Goal: Transaction & Acquisition: Purchase product/service

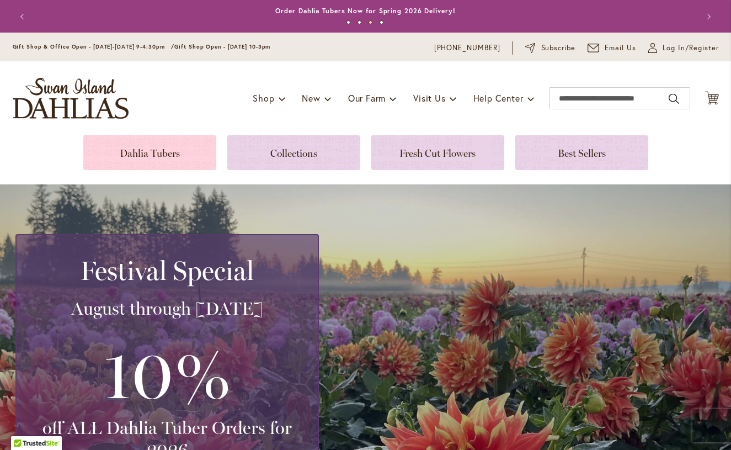
click at [185, 160] on link at bounding box center [149, 152] width 133 height 35
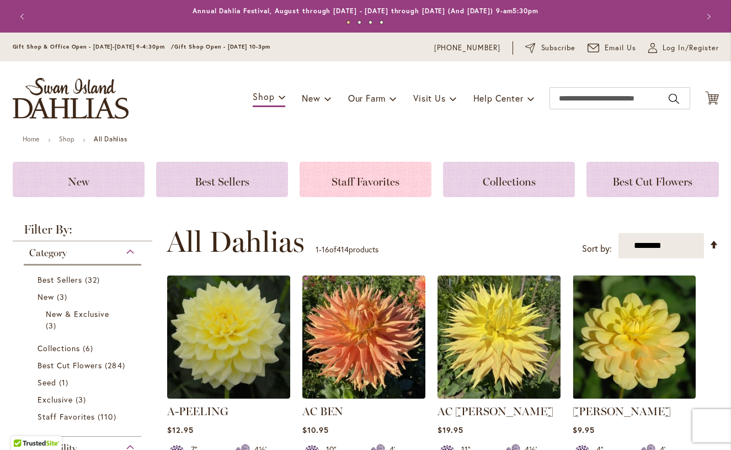
click at [369, 194] on div "Staff Favorites" at bounding box center [366, 179] width 132 height 35
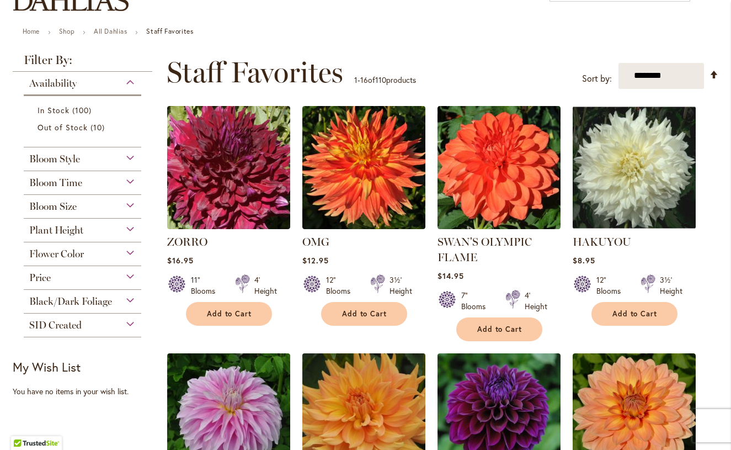
scroll to position [107, 0]
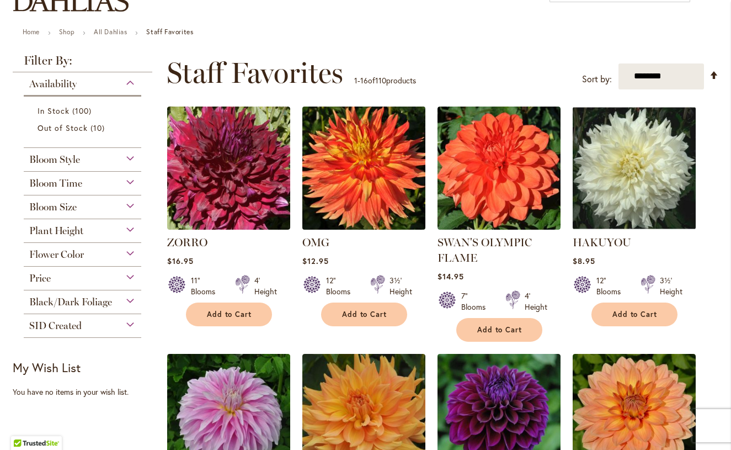
click at [380, 182] on img at bounding box center [363, 167] width 129 height 129
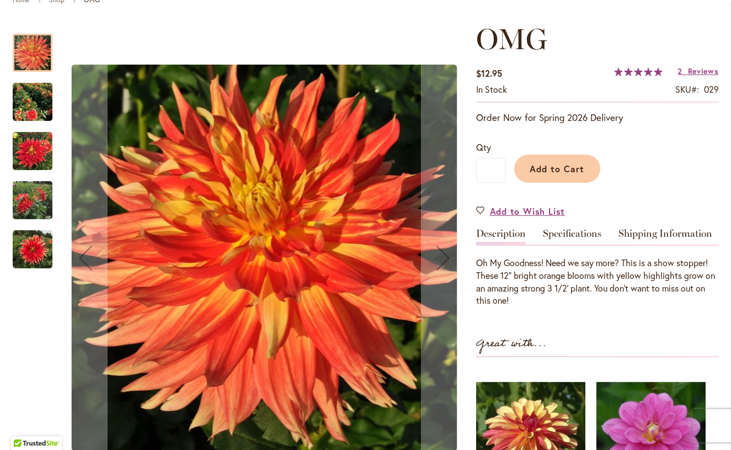
scroll to position [142, 0]
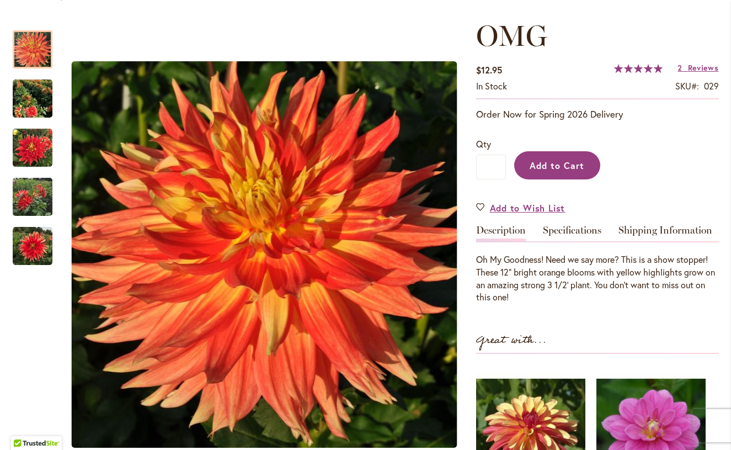
click at [568, 170] on button "Add to Cart" at bounding box center [557, 165] width 86 height 28
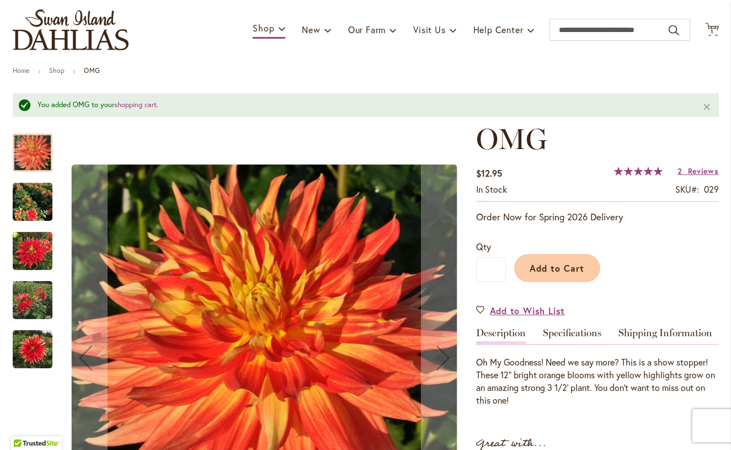
scroll to position [60, 0]
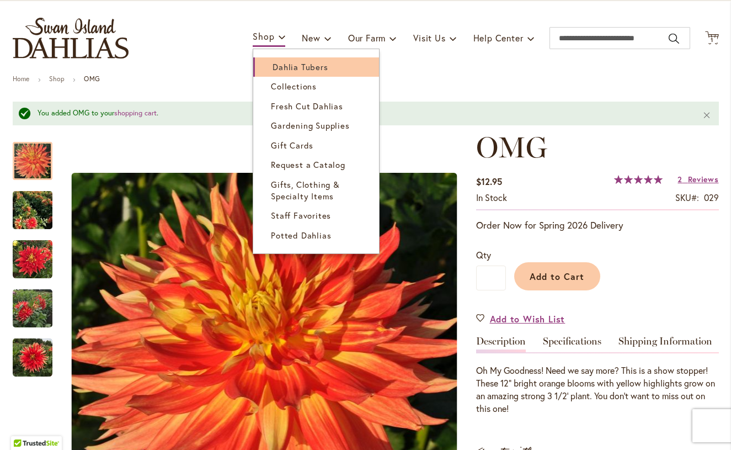
click at [273, 63] on span "Dahlia Tubers" at bounding box center [300, 66] width 55 height 11
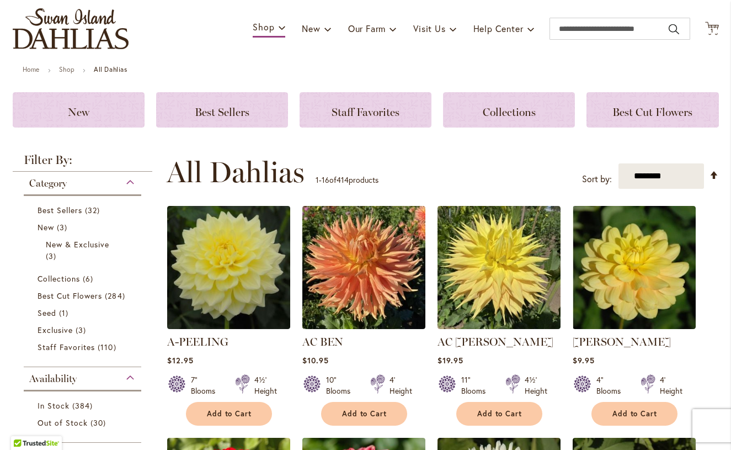
scroll to position [71, 0]
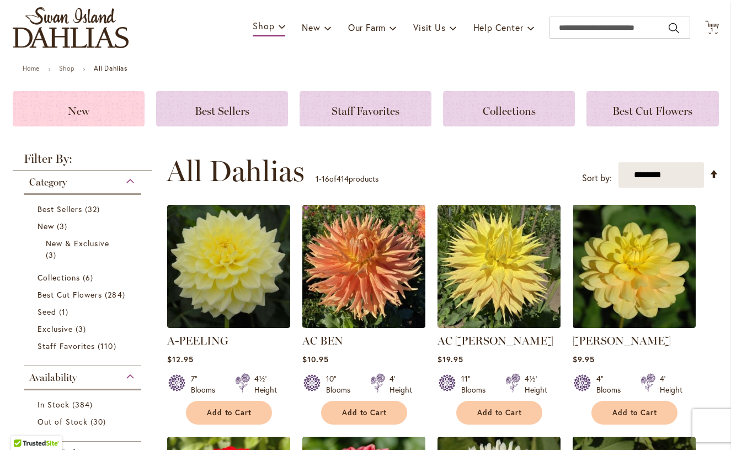
click at [91, 121] on div "New" at bounding box center [79, 108] width 132 height 35
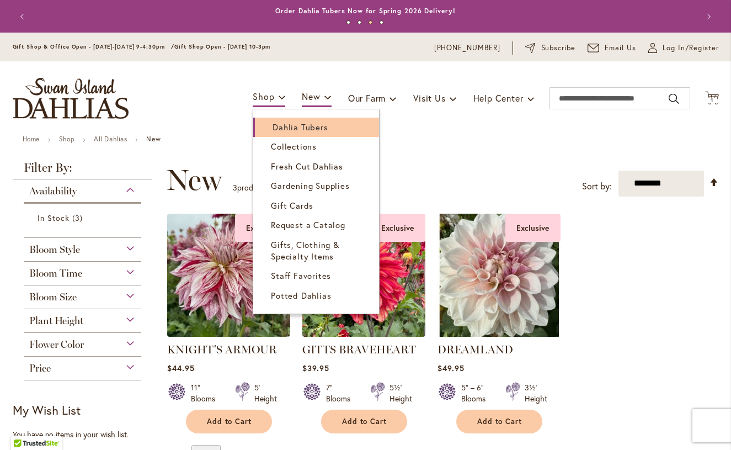
click at [276, 122] on span "Dahlia Tubers" at bounding box center [300, 126] width 55 height 11
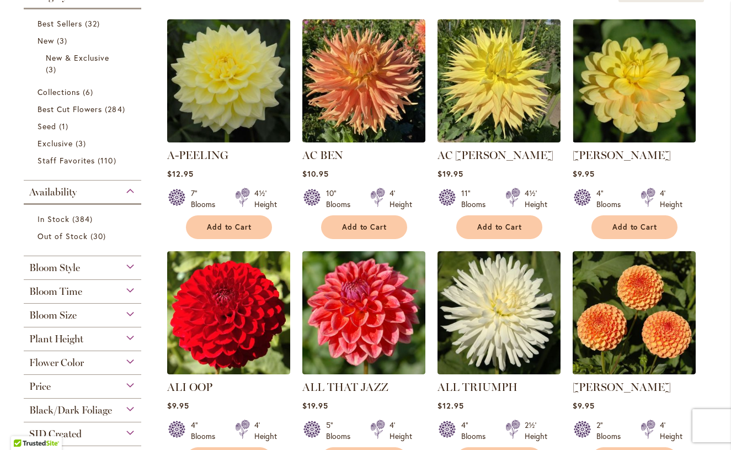
scroll to position [263, 0]
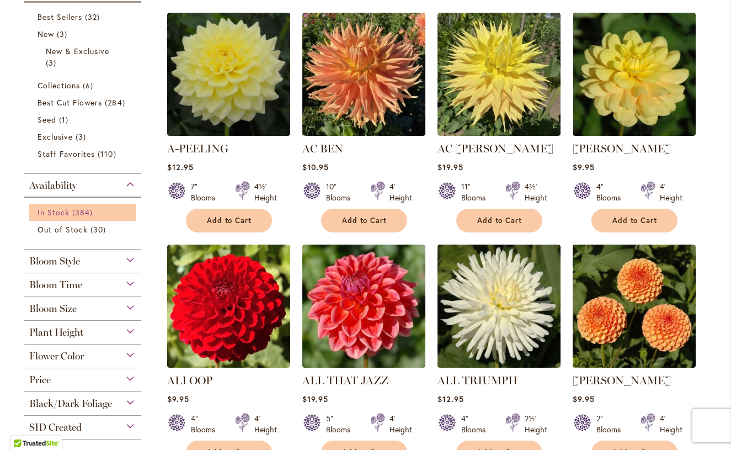
click at [90, 214] on span "384 items" at bounding box center [83, 212] width 23 height 12
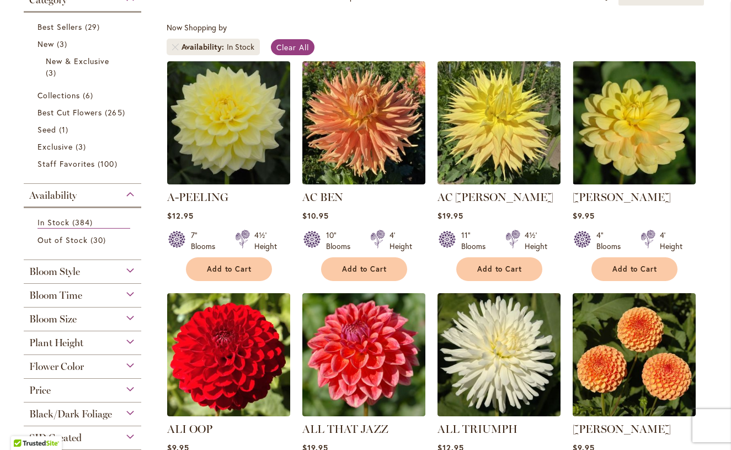
scroll to position [193, 0]
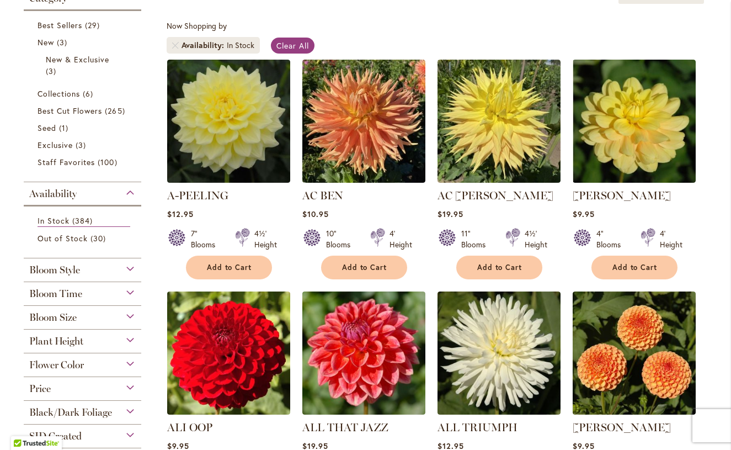
click at [124, 272] on div "Bloom Style" at bounding box center [83, 267] width 118 height 18
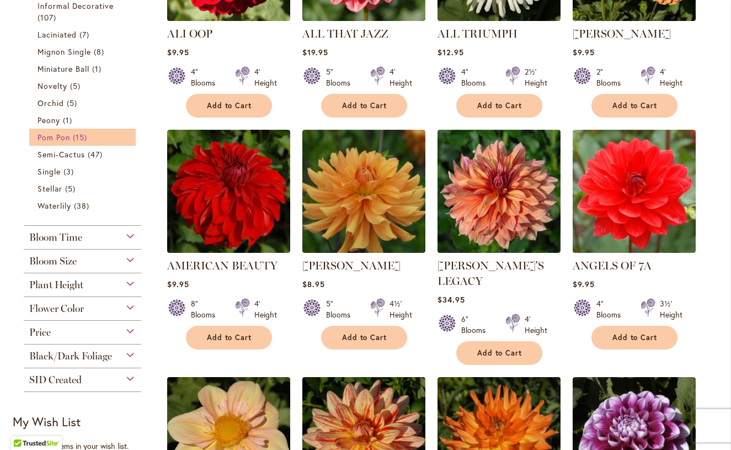
scroll to position [588, 0]
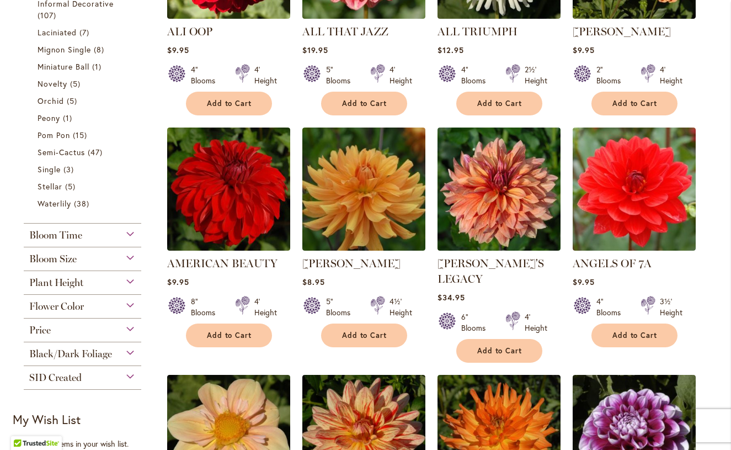
click at [122, 260] on div "Bloom Size" at bounding box center [83, 256] width 118 height 18
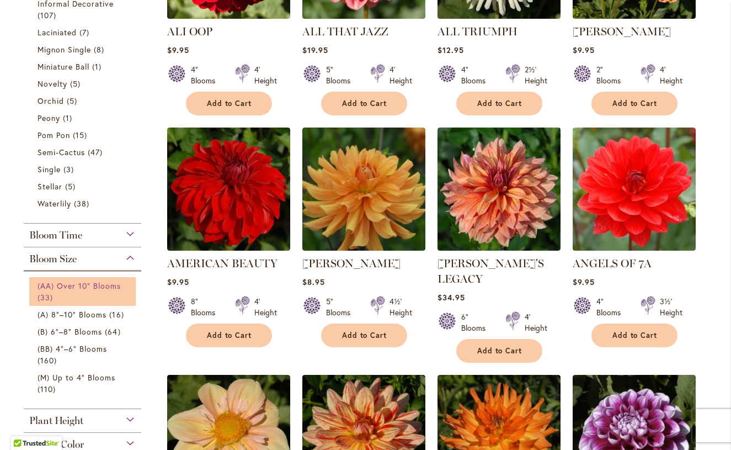
click at [103, 281] on span "(AA) Over 10" Blooms" at bounding box center [80, 285] width 84 height 10
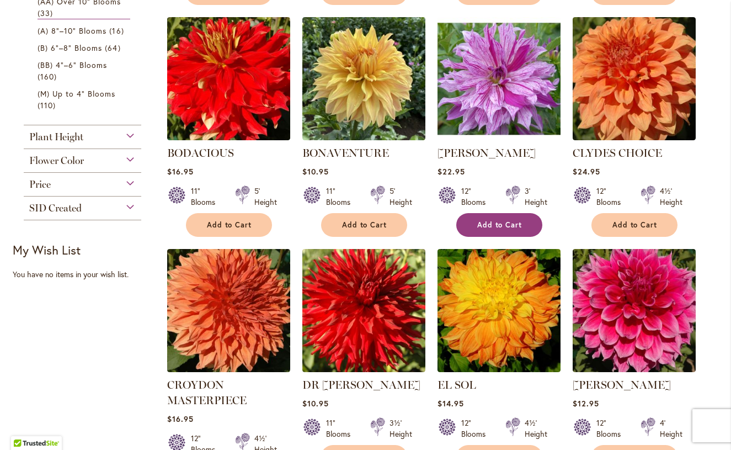
scroll to position [483, 0]
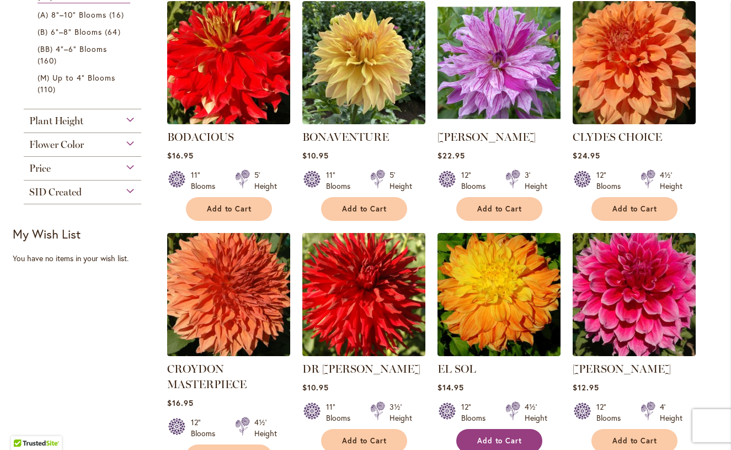
click at [486, 437] on span "Add to Cart" at bounding box center [499, 440] width 45 height 9
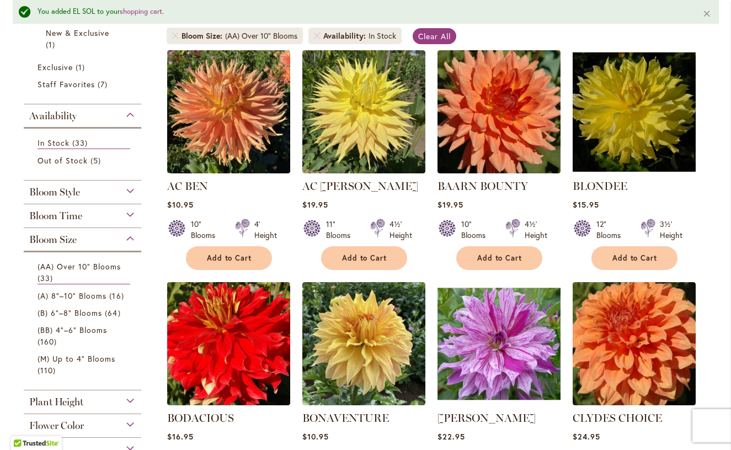
scroll to position [225, 0]
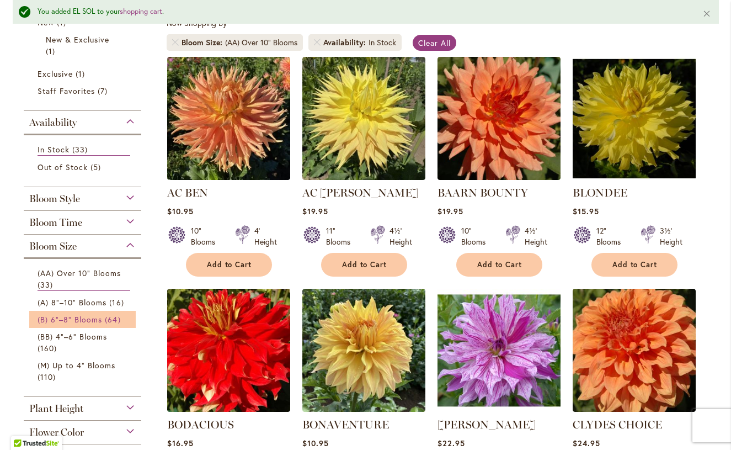
click at [93, 317] on span "(B) 6"–8" Blooms" at bounding box center [70, 319] width 65 height 10
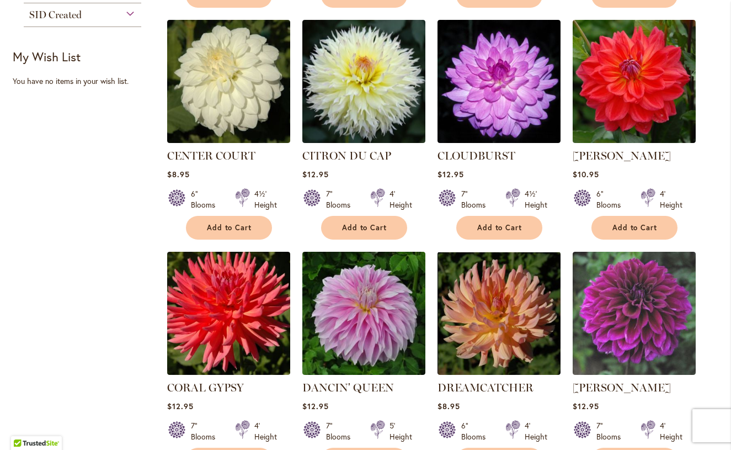
scroll to position [752, 0]
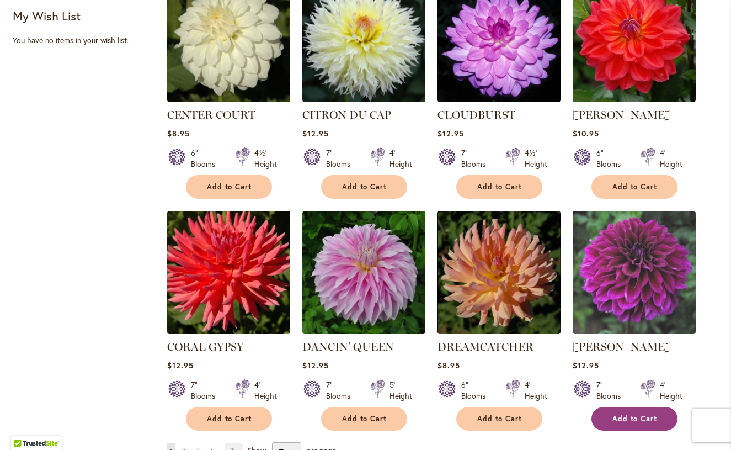
click at [610, 407] on button "Add to Cart" at bounding box center [634, 419] width 86 height 24
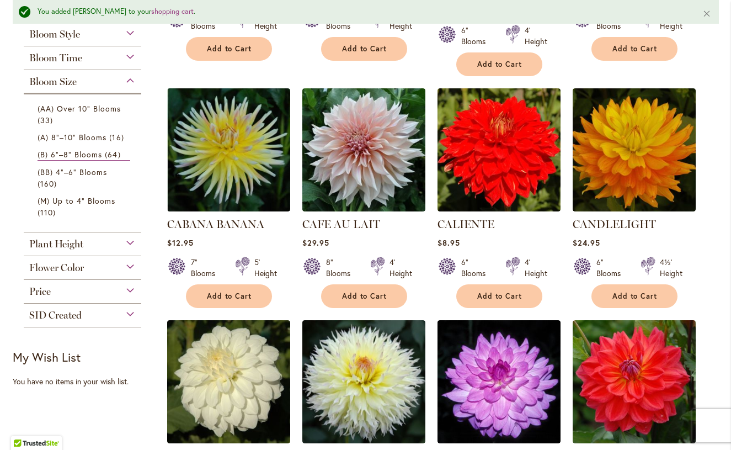
scroll to position [443, 0]
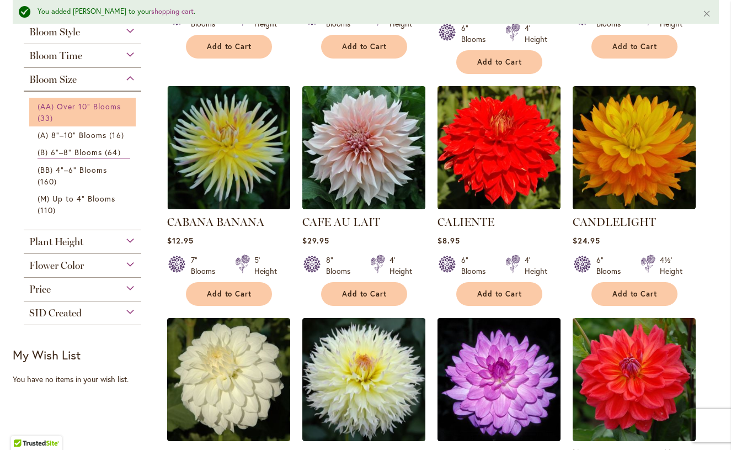
click at [98, 110] on span "(AA) Over 10" Blooms" at bounding box center [80, 106] width 84 height 10
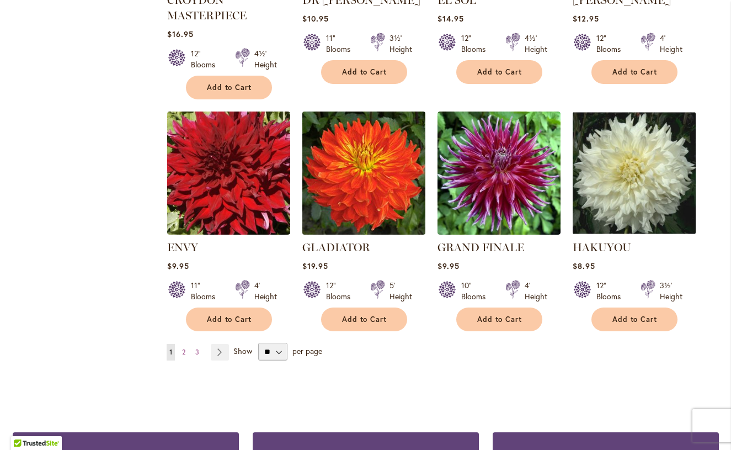
scroll to position [858, 0]
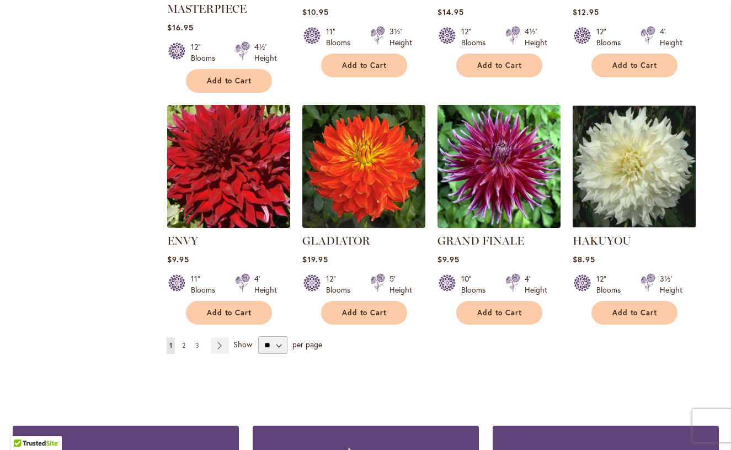
click at [186, 345] on link "Page 2" at bounding box center [183, 345] width 9 height 17
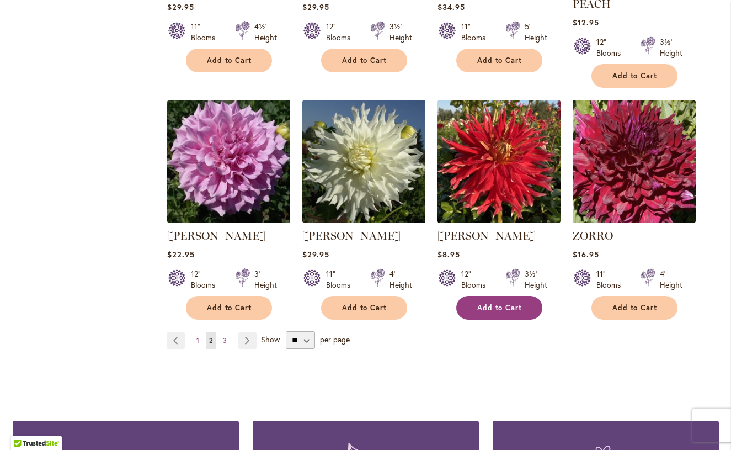
scroll to position [875, 0]
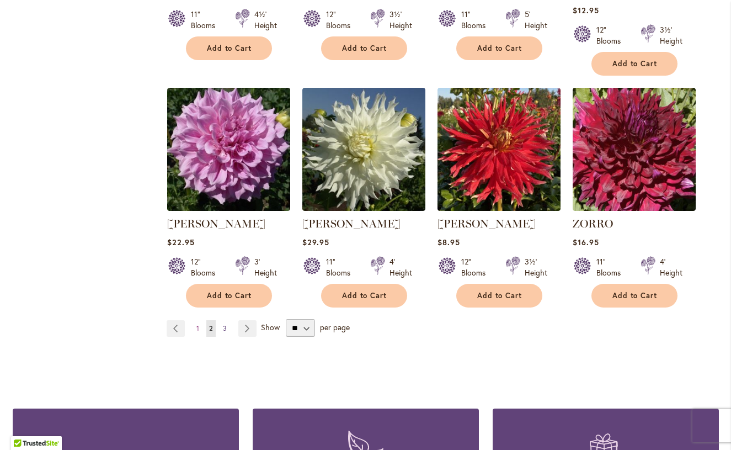
click at [226, 324] on span "3" at bounding box center [225, 328] width 4 height 8
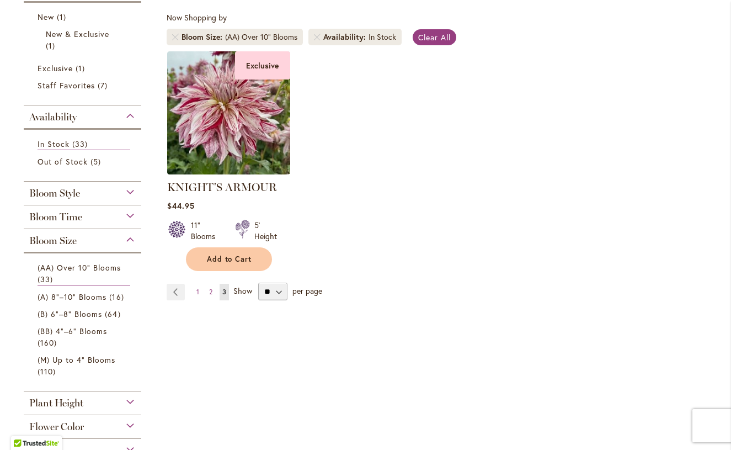
scroll to position [206, 0]
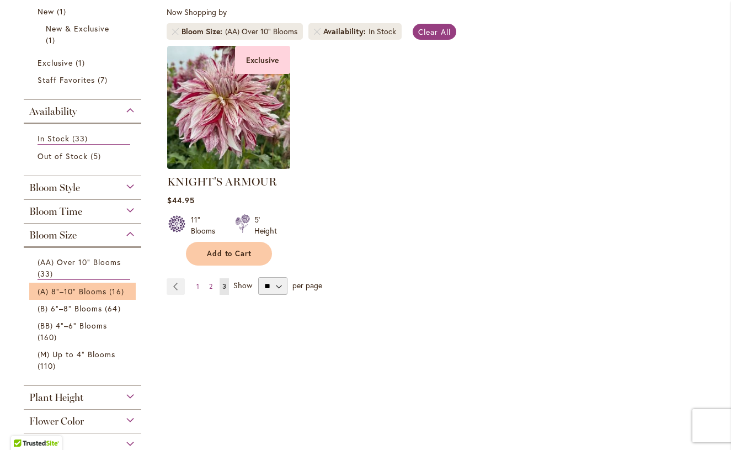
click at [92, 298] on li "(A) 8"–10" Blooms 16 items" at bounding box center [82, 291] width 107 height 17
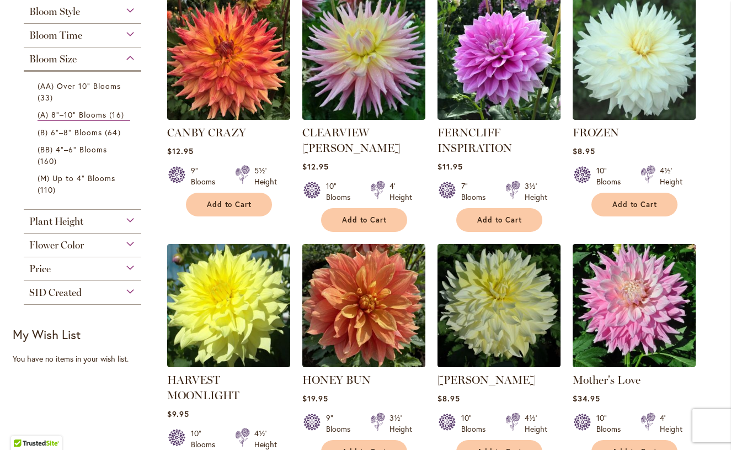
scroll to position [260, 0]
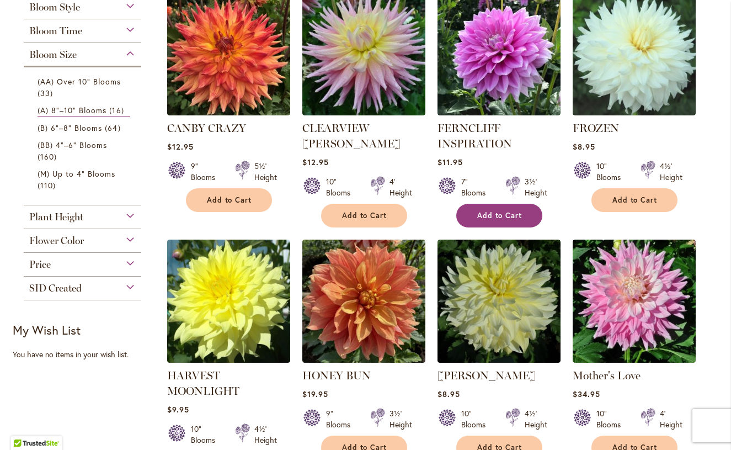
click at [513, 222] on button "Add to Cart" at bounding box center [499, 216] width 86 height 24
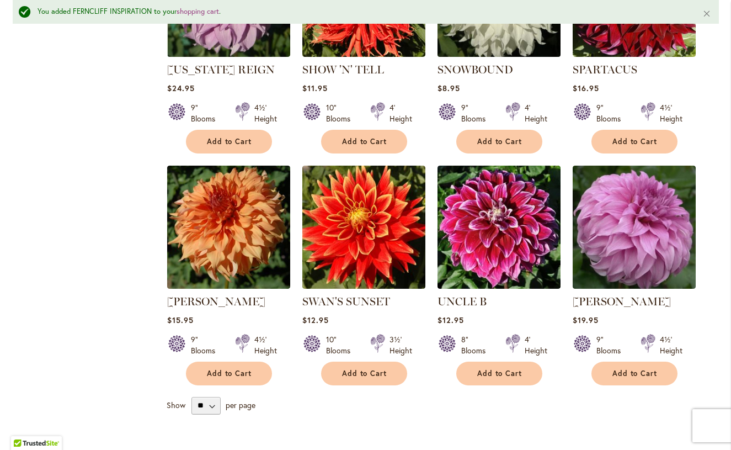
scroll to position [845, 0]
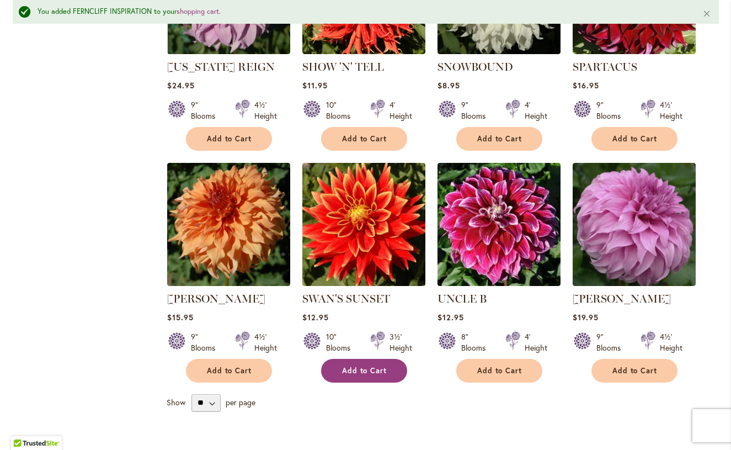
click at [379, 366] on span "Add to Cart" at bounding box center [364, 370] width 45 height 9
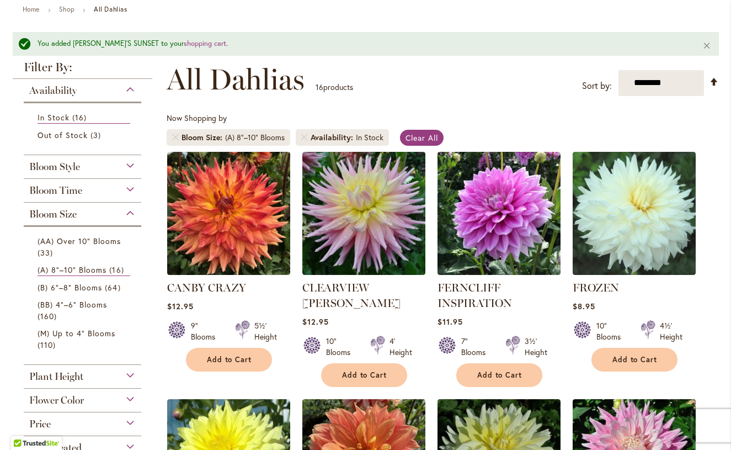
scroll to position [129, 0]
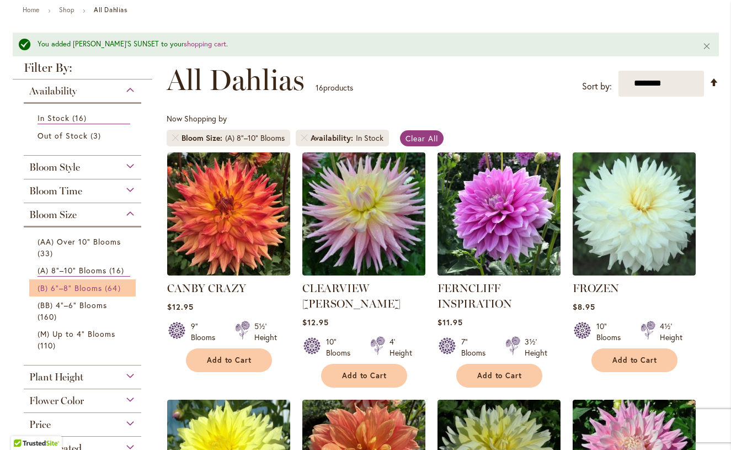
click at [102, 289] on link "(B) 6"–8" Blooms 64 items" at bounding box center [84, 288] width 93 height 12
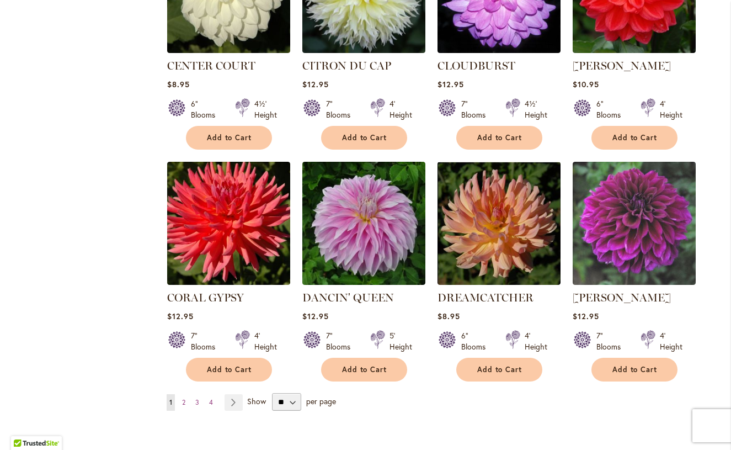
scroll to position [804, 0]
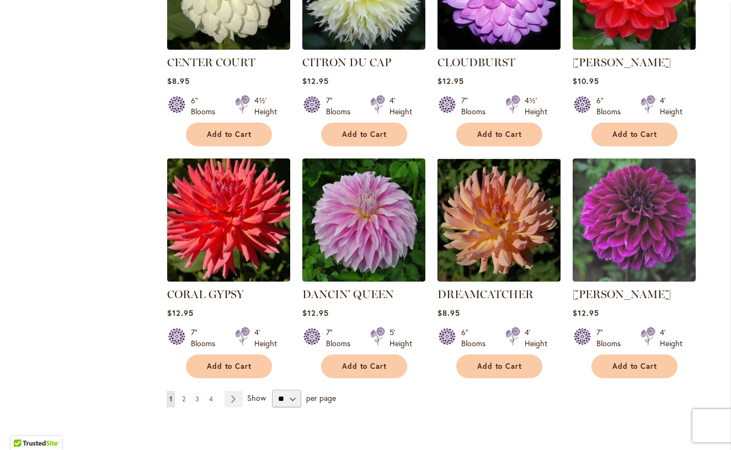
click at [186, 391] on link "Page 2" at bounding box center [183, 399] width 9 height 17
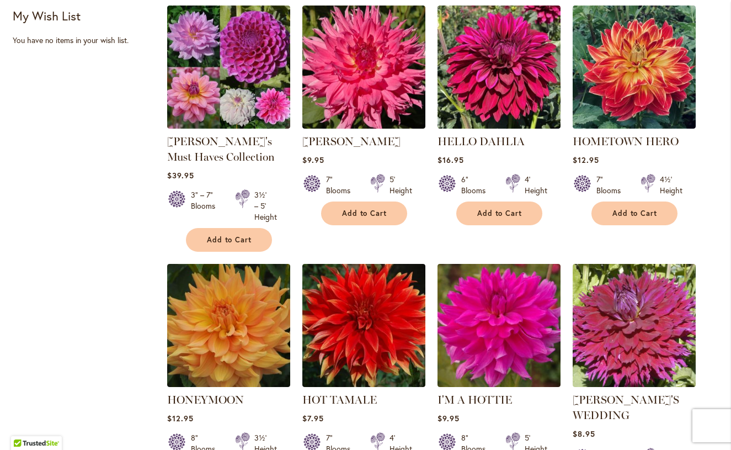
scroll to position [754, 0]
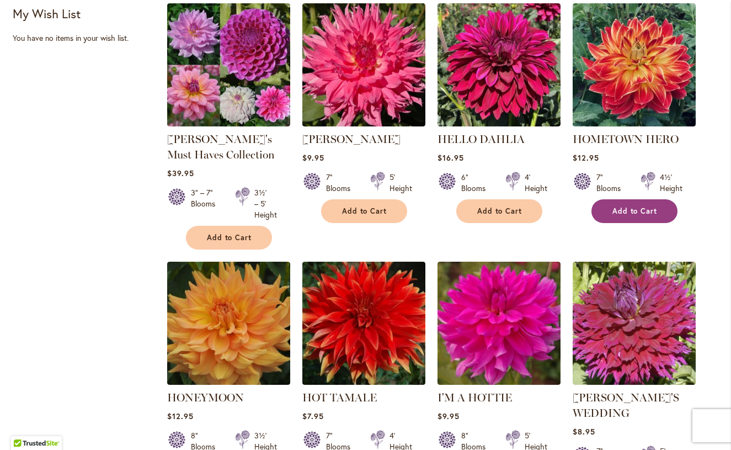
click at [633, 217] on button "Add to Cart" at bounding box center [634, 211] width 86 height 24
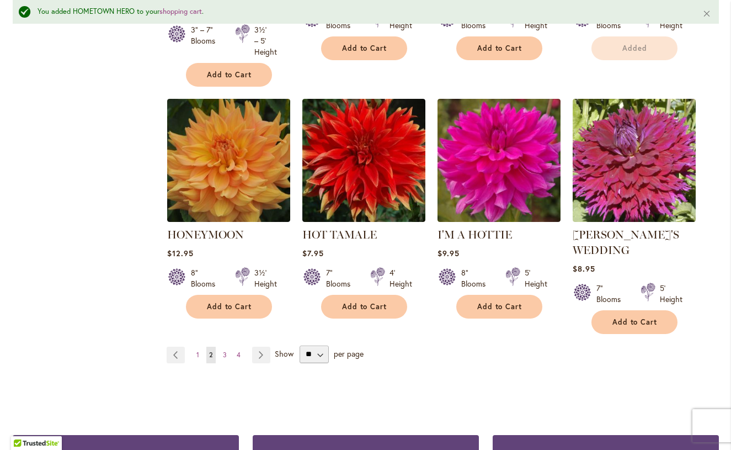
scroll to position [948, 0]
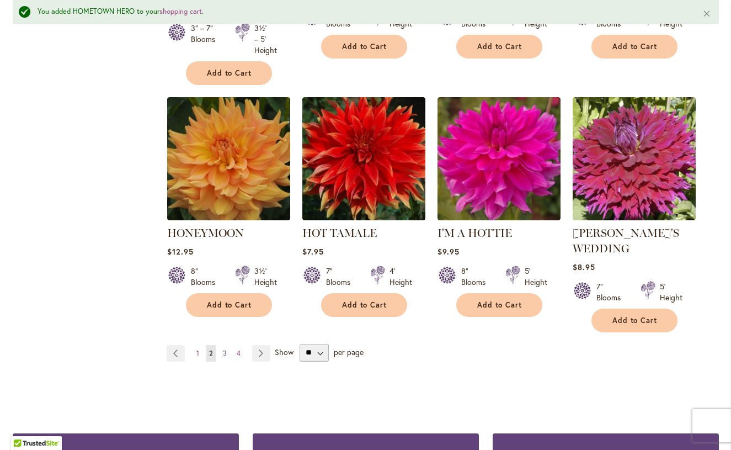
click at [225, 355] on span "3" at bounding box center [225, 353] width 4 height 8
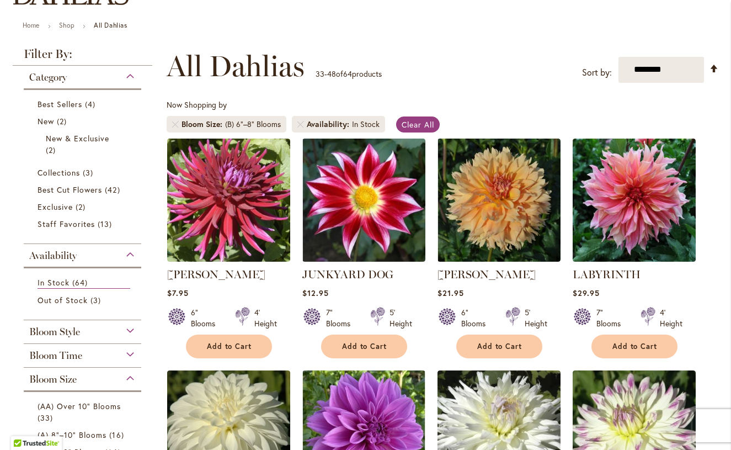
scroll to position [116, 0]
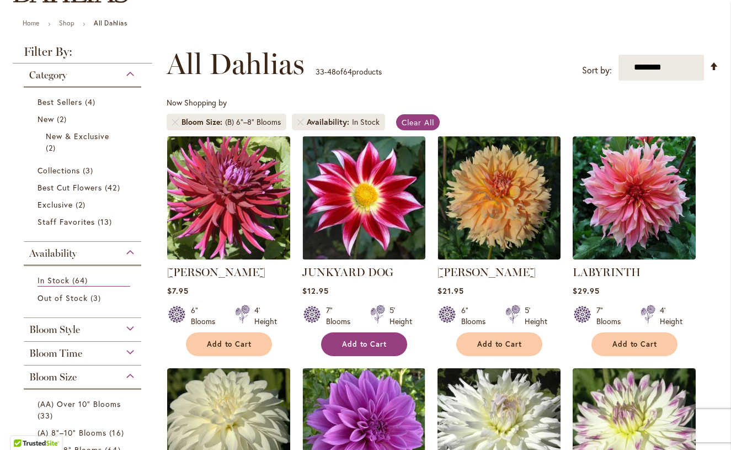
click at [371, 339] on span "Add to Cart" at bounding box center [364, 343] width 45 height 9
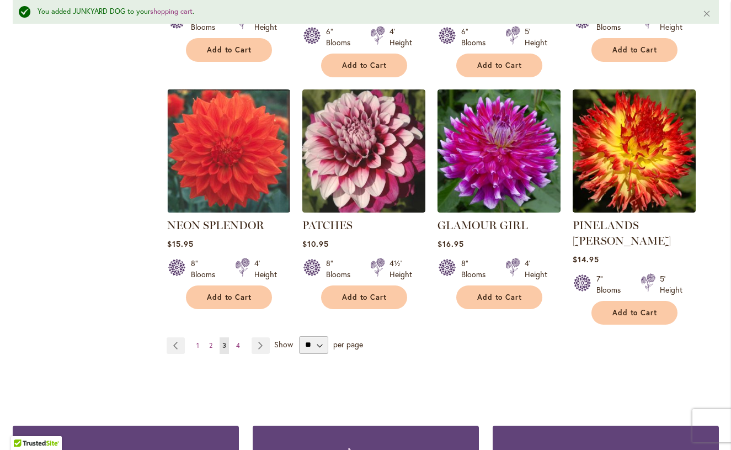
scroll to position [919, 0]
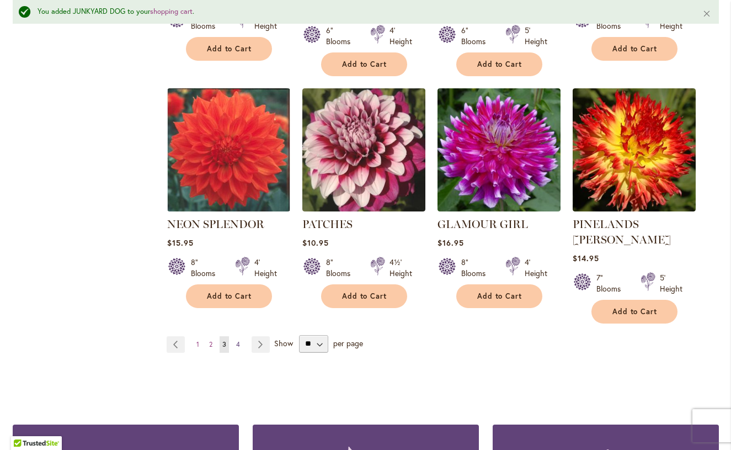
click at [241, 336] on link "Page 4" at bounding box center [237, 344] width 9 height 17
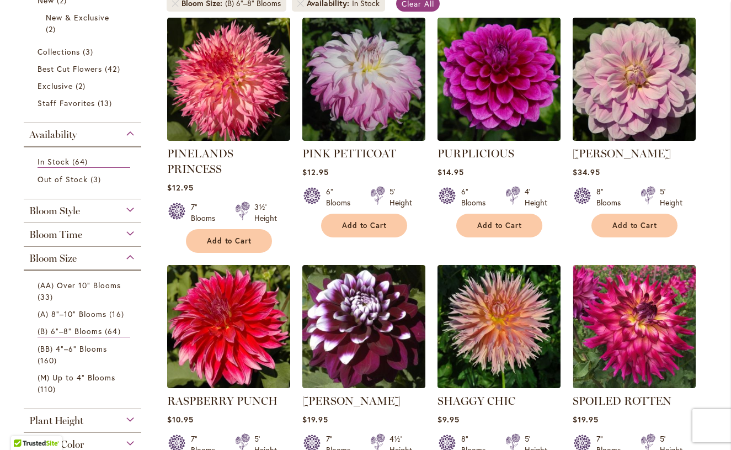
scroll to position [234, 0]
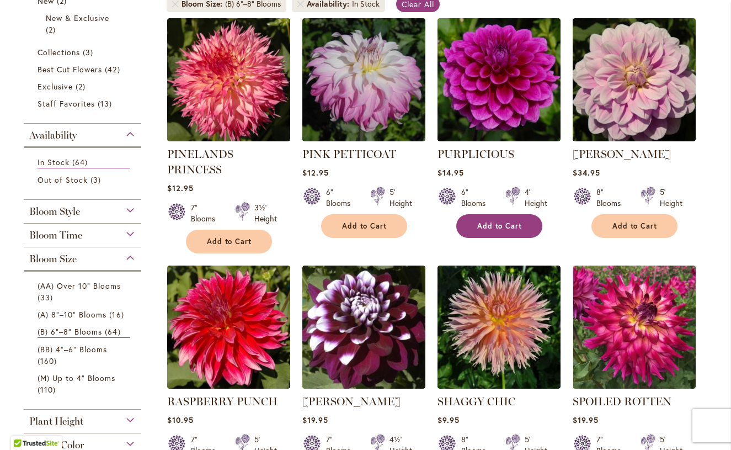
click at [491, 220] on button "Add to Cart" at bounding box center [499, 226] width 86 height 24
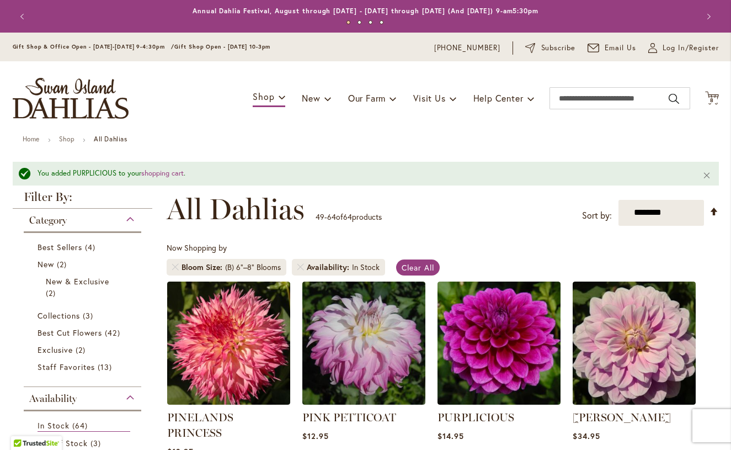
scroll to position [0, 0]
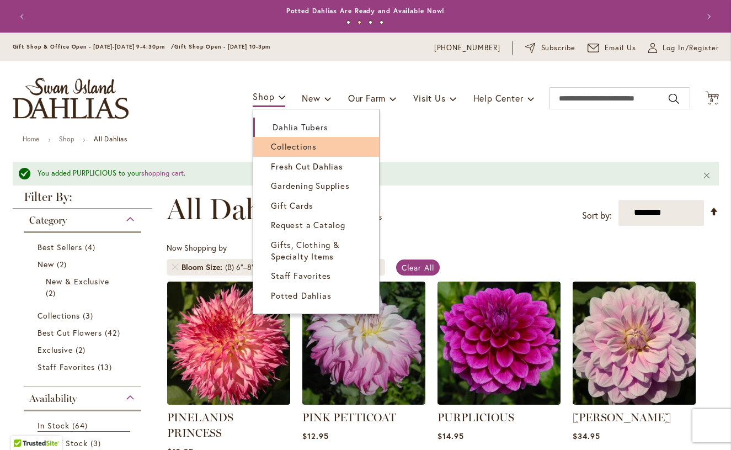
click at [271, 145] on span "Collections" at bounding box center [294, 146] width 46 height 11
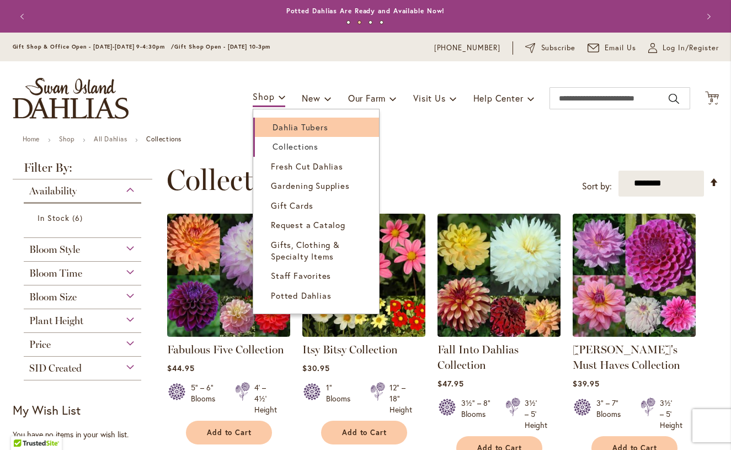
click at [274, 124] on span "Dahlia Tubers" at bounding box center [300, 126] width 55 height 11
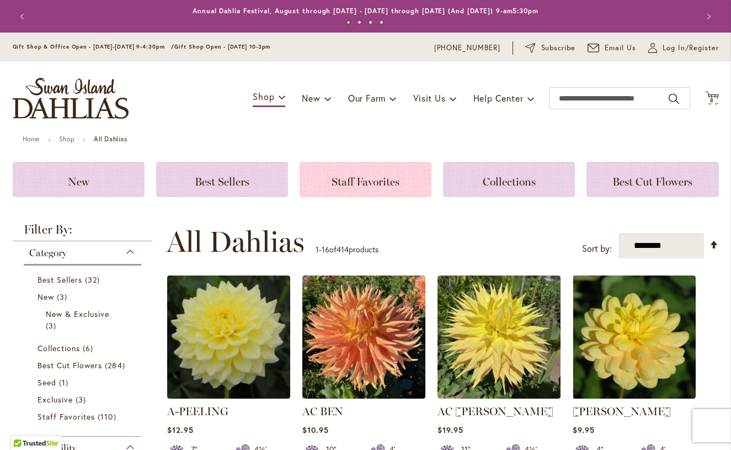
click at [351, 181] on span "Staff Favorites" at bounding box center [366, 181] width 68 height 13
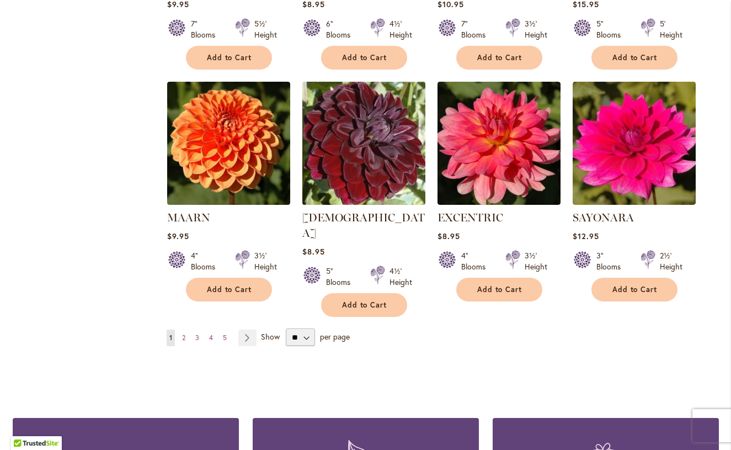
scroll to position [849, 0]
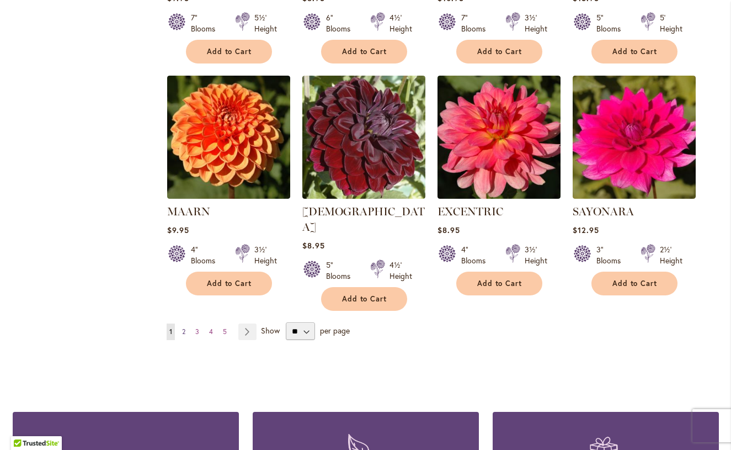
click at [185, 327] on span "2" at bounding box center [183, 331] width 3 height 8
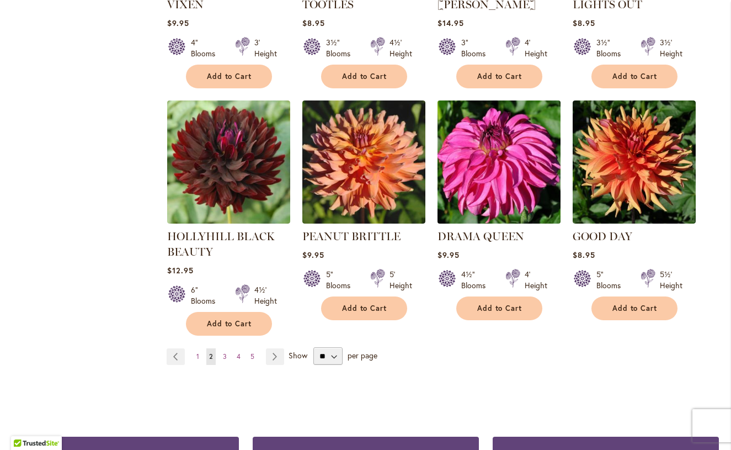
scroll to position [824, 0]
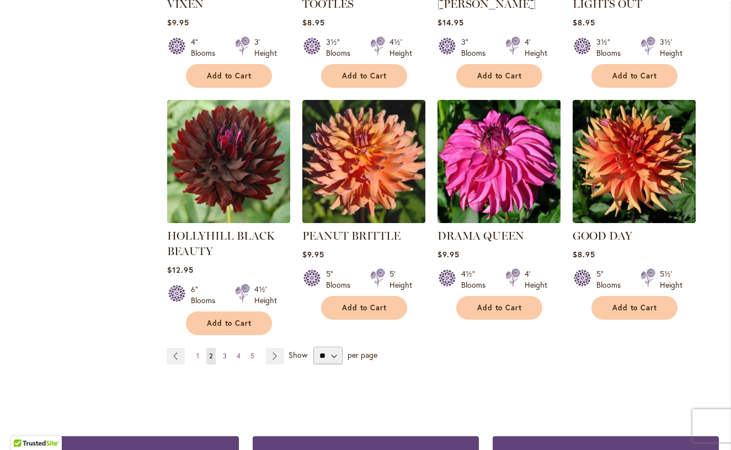
click at [223, 351] on span "3" at bounding box center [225, 355] width 4 height 8
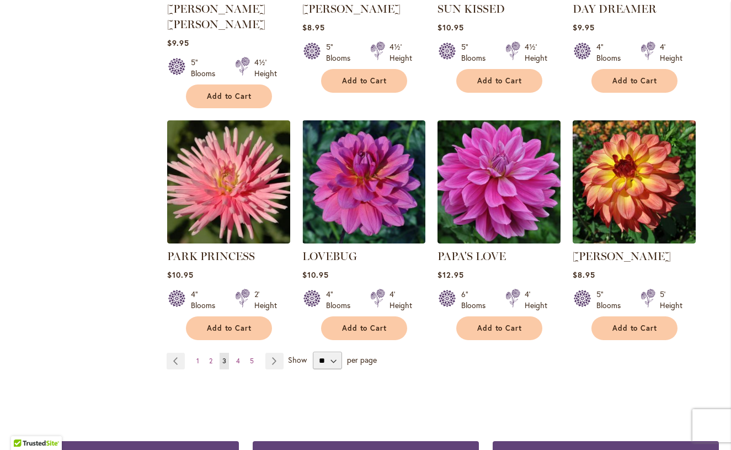
scroll to position [821, 0]
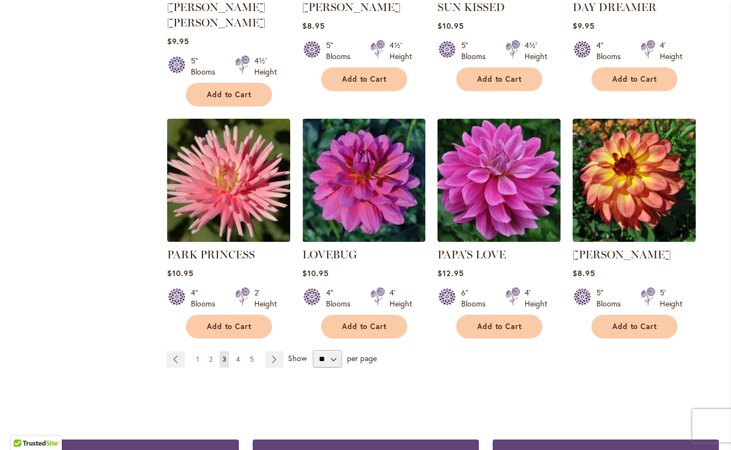
click at [239, 355] on span "4" at bounding box center [238, 359] width 4 height 8
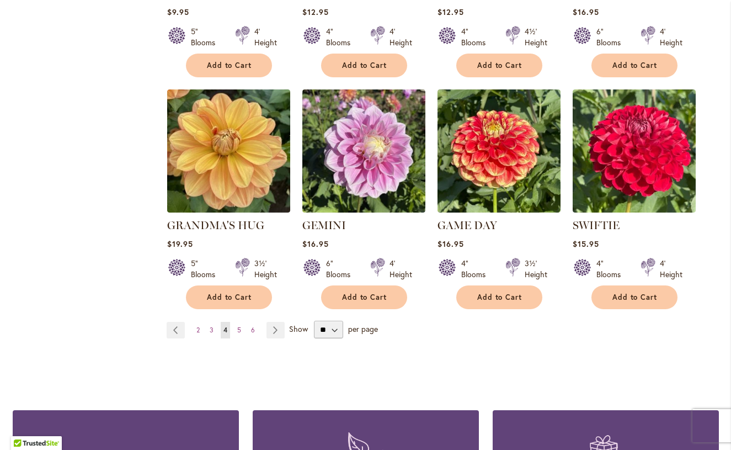
scroll to position [843, 0]
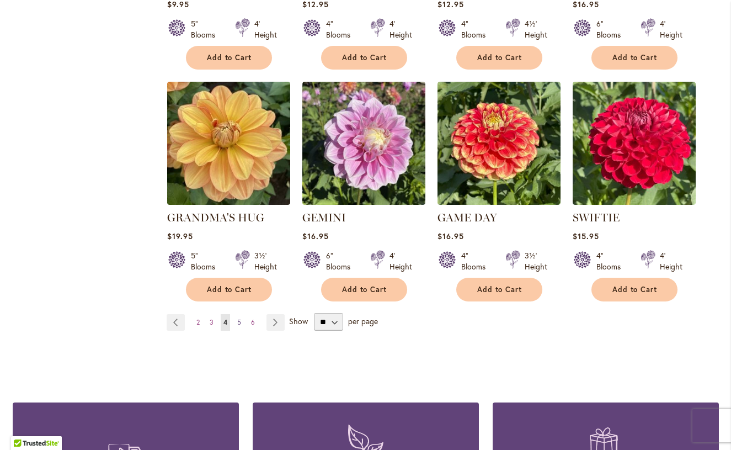
click at [241, 318] on span "5" at bounding box center [239, 322] width 4 height 8
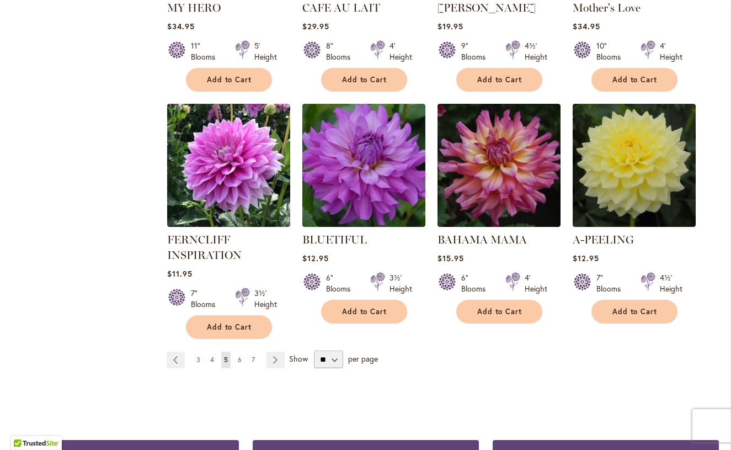
scroll to position [828, 0]
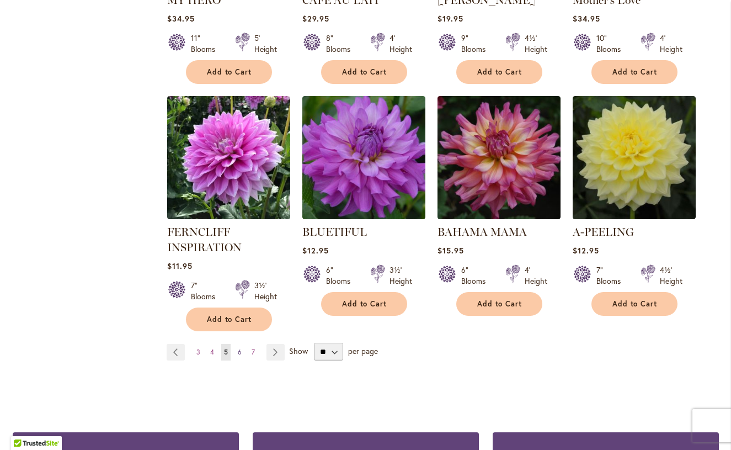
click at [241, 344] on link "Page 6" at bounding box center [239, 352] width 9 height 17
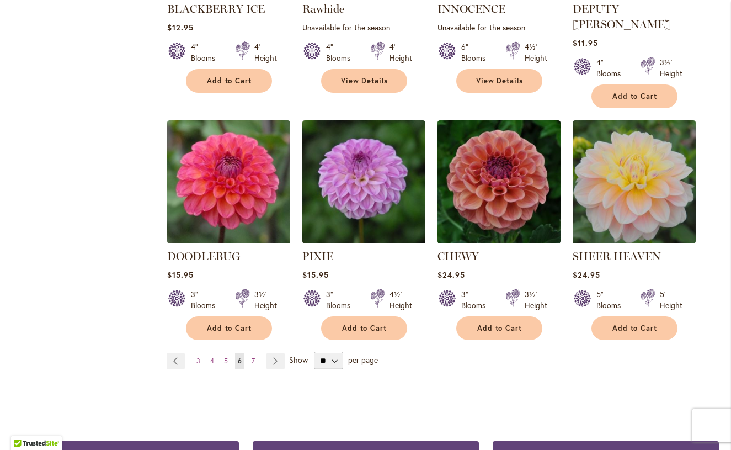
scroll to position [828, 0]
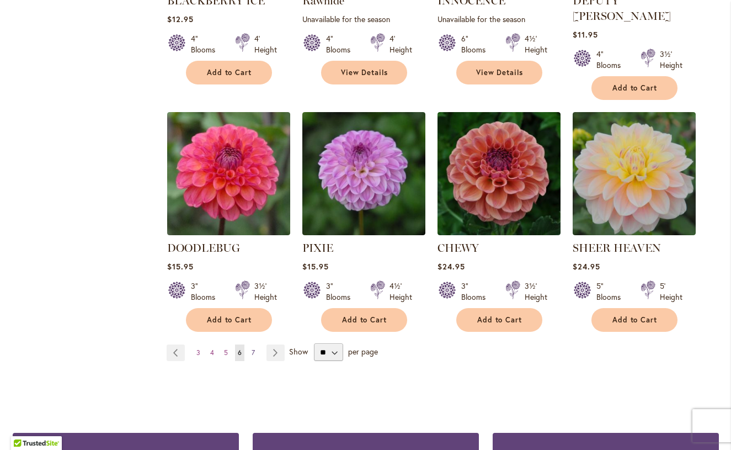
click at [254, 348] on span "7" at bounding box center [253, 352] width 3 height 8
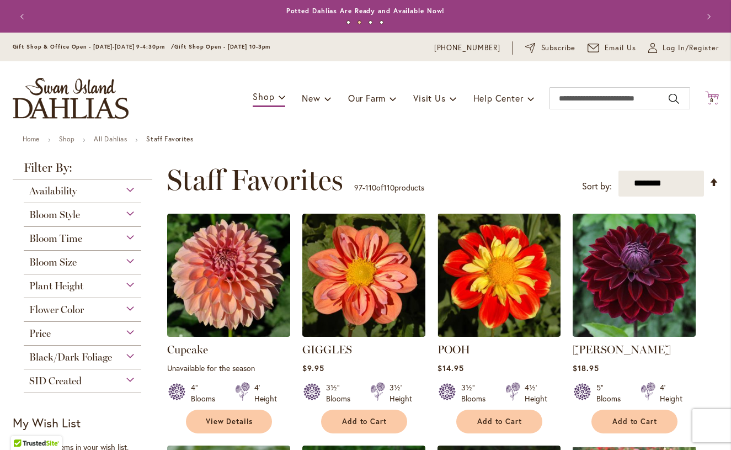
click at [713, 102] on span "8" at bounding box center [712, 100] width 4 height 7
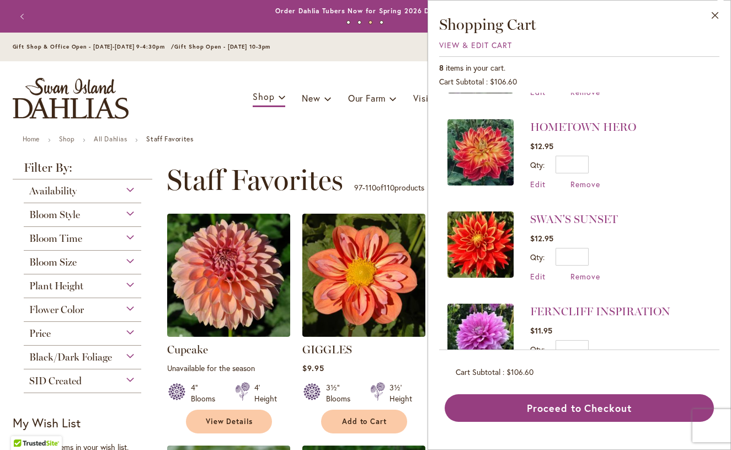
scroll to position [167, 0]
click at [597, 185] on span "Remove" at bounding box center [586, 183] width 30 height 10
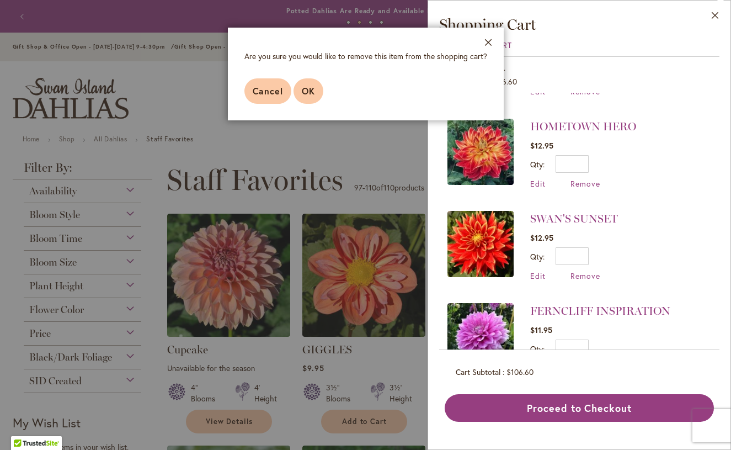
click at [314, 87] on span "OK" at bounding box center [308, 91] width 13 height 12
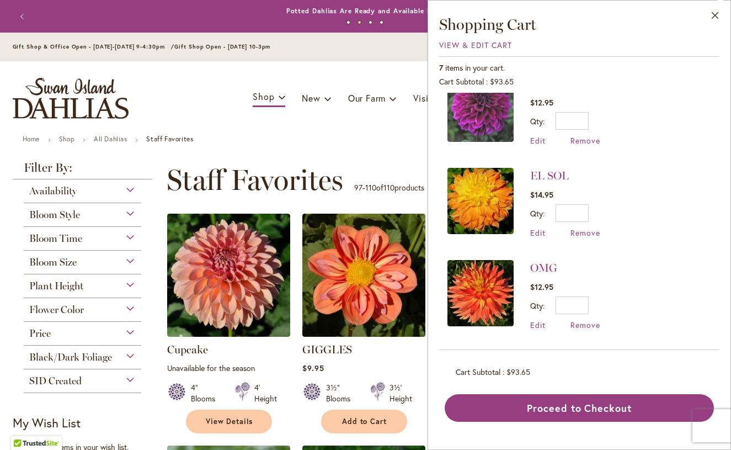
scroll to position [394, 0]
click at [264, 134] on div "Toggle Nav Shop Dahlia Tubers Collections Fresh Cut Dahlias Gardening Supplies …" at bounding box center [366, 98] width 728 height 74
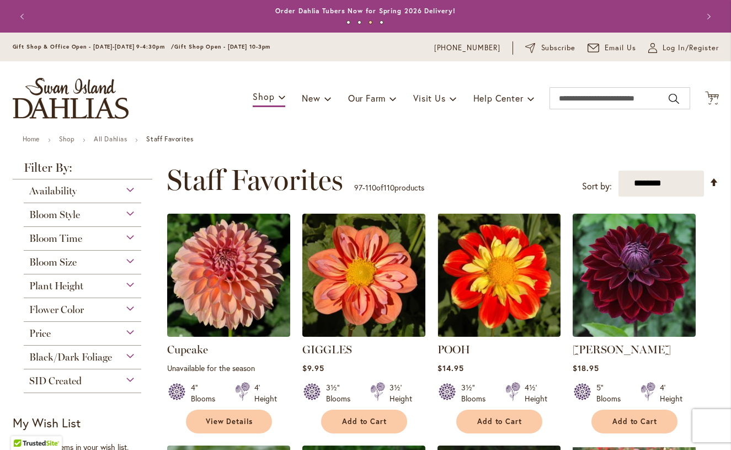
click at [134, 308] on div "Flower Color" at bounding box center [83, 307] width 118 height 18
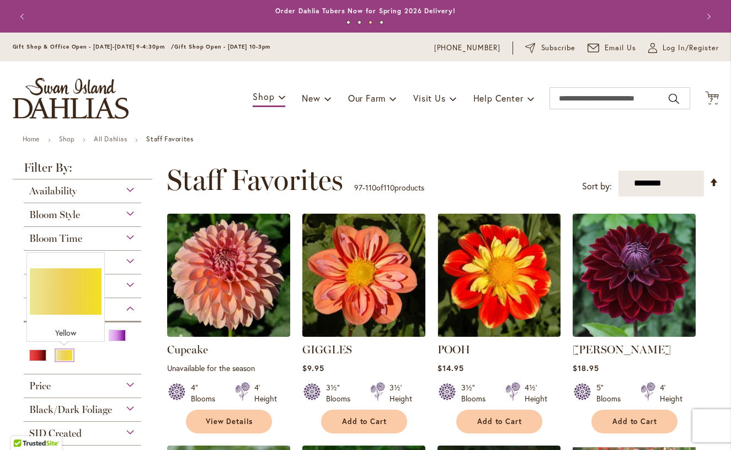
click at [67, 353] on div "Yellow" at bounding box center [65, 355] width 18 height 12
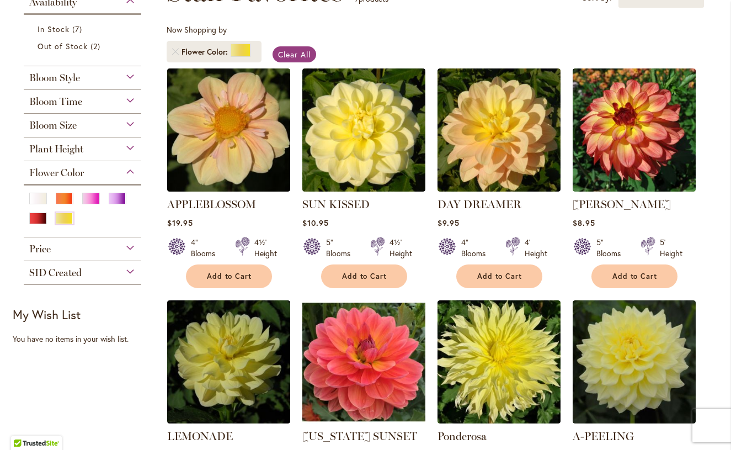
scroll to position [166, 0]
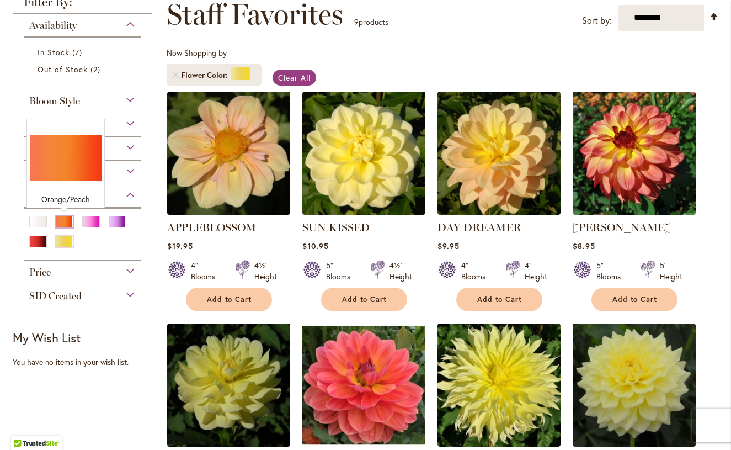
click at [67, 225] on div "Orange/Peach" at bounding box center [65, 222] width 18 height 12
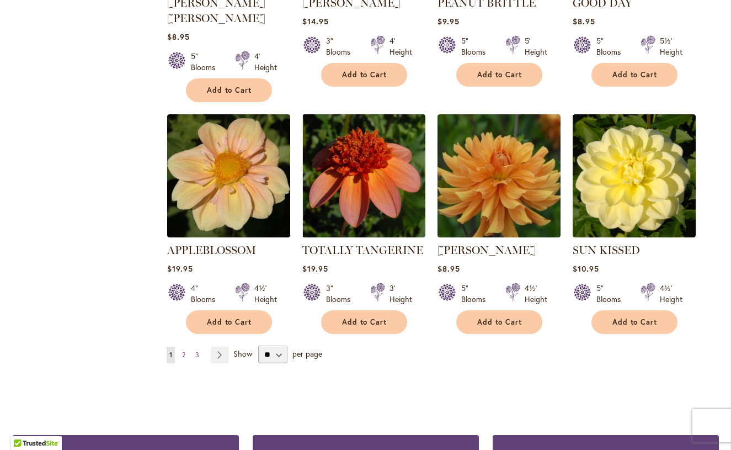
scroll to position [871, 0]
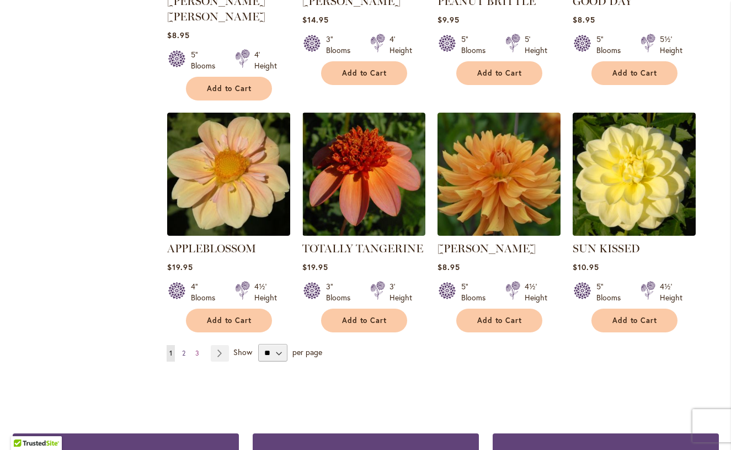
click at [185, 349] on span "2" at bounding box center [183, 353] width 3 height 8
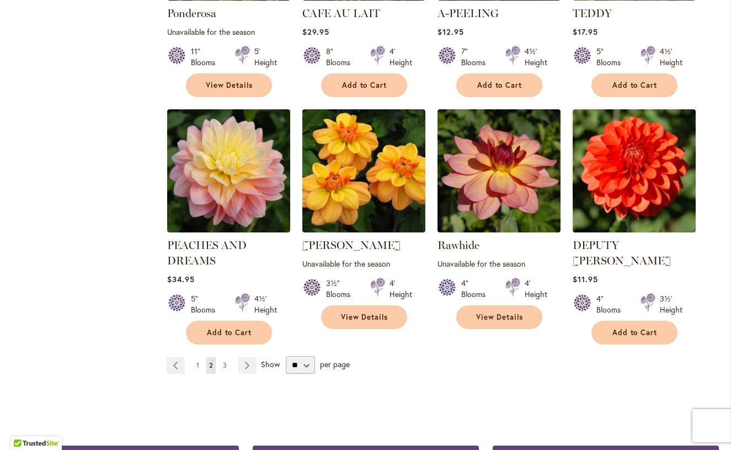
scroll to position [861, 0]
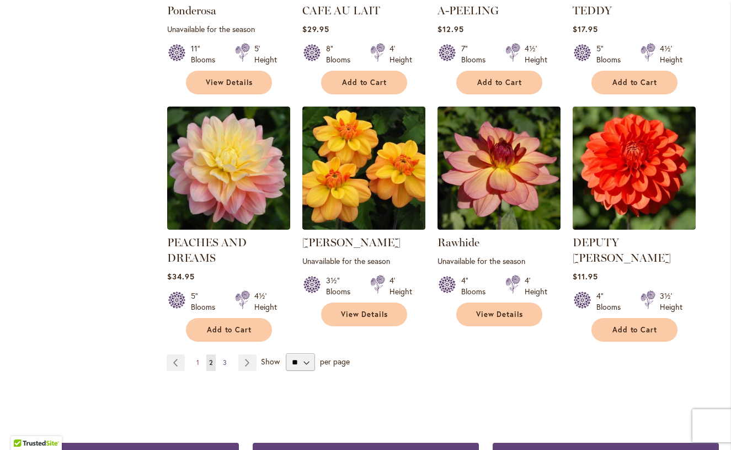
click at [226, 358] on span "3" at bounding box center [225, 362] width 4 height 8
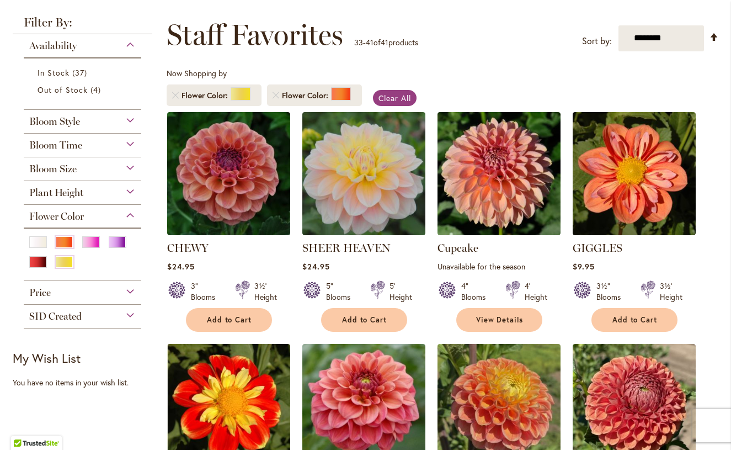
scroll to position [124, 0]
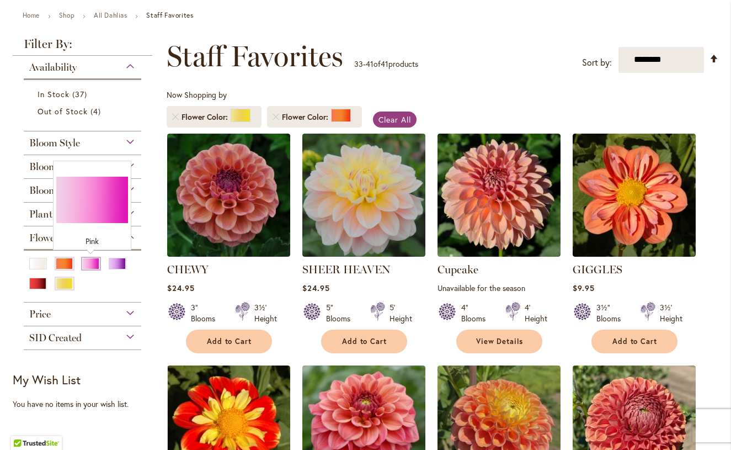
click at [92, 265] on div "Pink" at bounding box center [91, 264] width 18 height 12
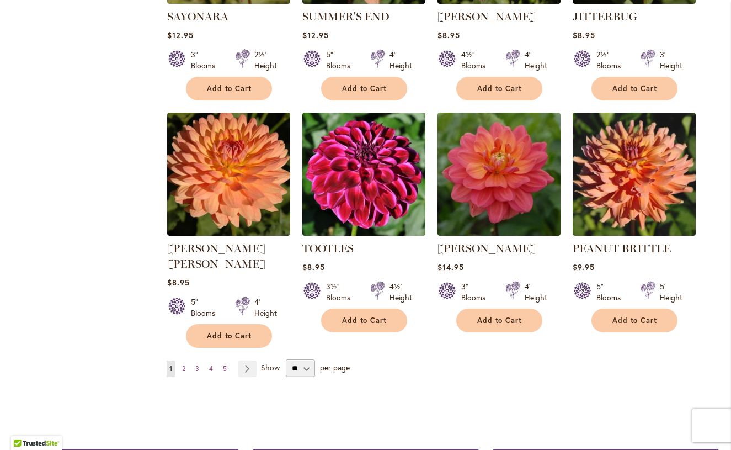
scroll to position [856, 0]
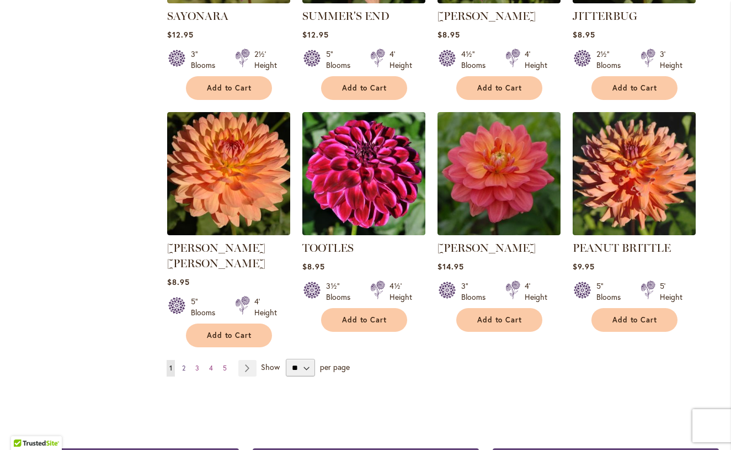
click at [184, 364] on span "2" at bounding box center [183, 368] width 3 height 8
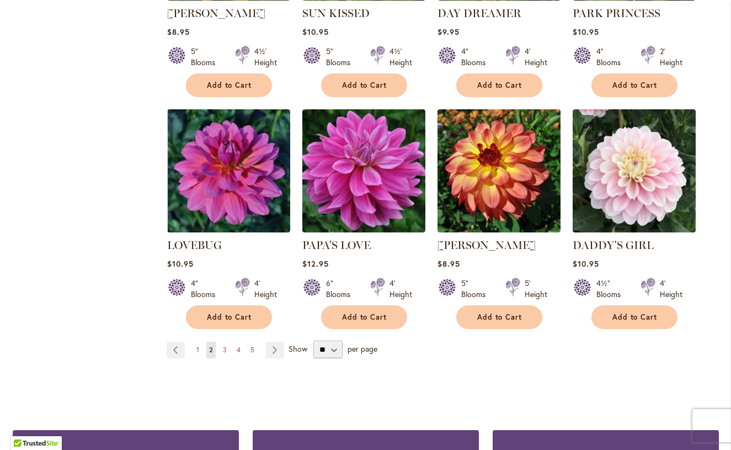
scroll to position [867, 0]
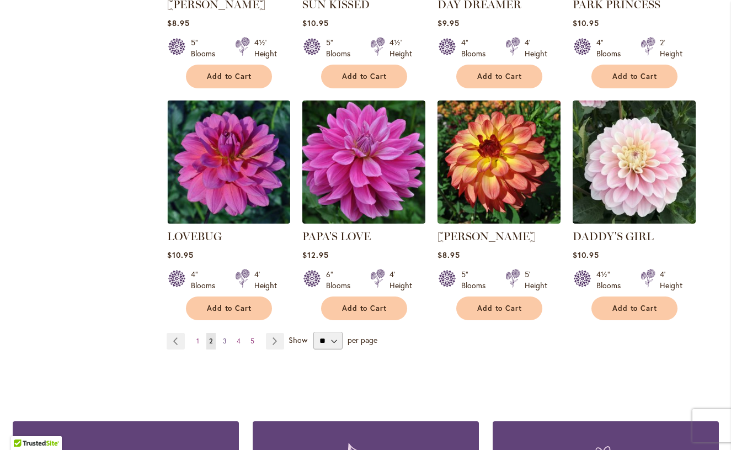
click at [227, 333] on link "Page 3" at bounding box center [224, 341] width 9 height 17
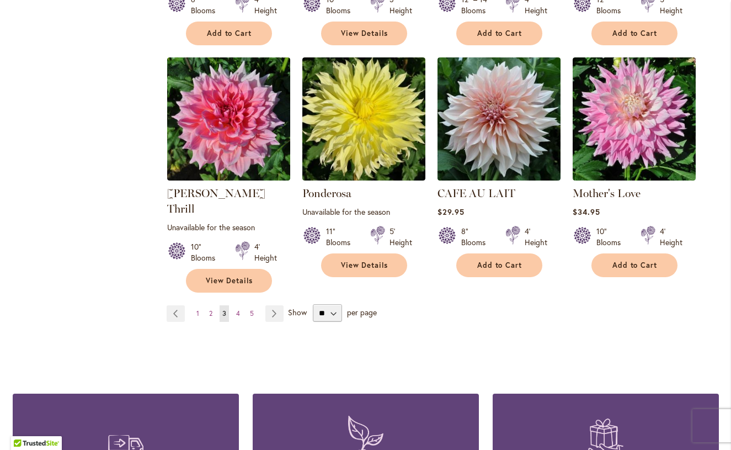
scroll to position [911, 0]
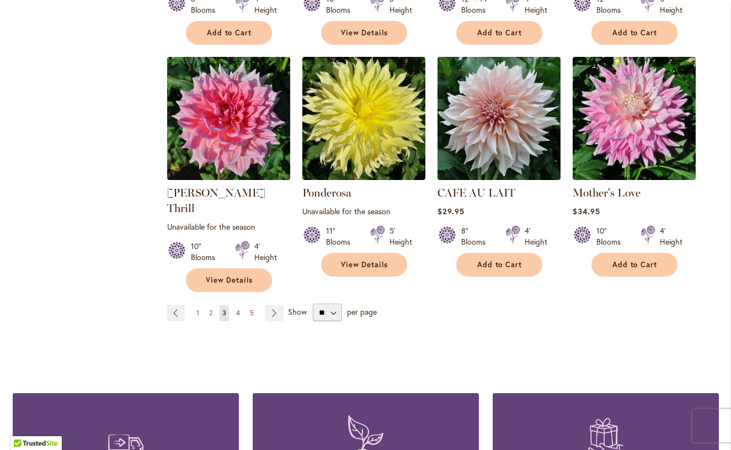
click at [238, 308] on span "4" at bounding box center [238, 312] width 4 height 8
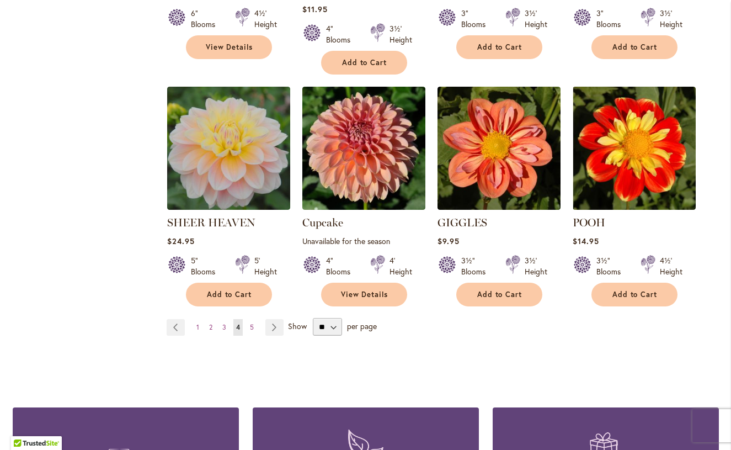
scroll to position [899, 0]
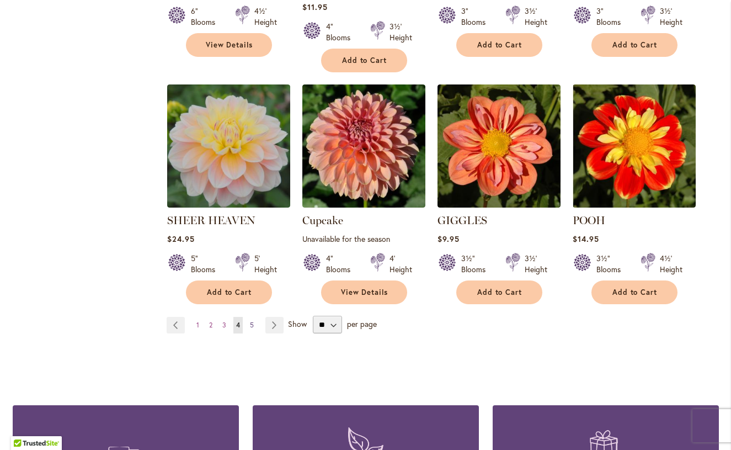
click at [253, 321] on span "5" at bounding box center [252, 325] width 4 height 8
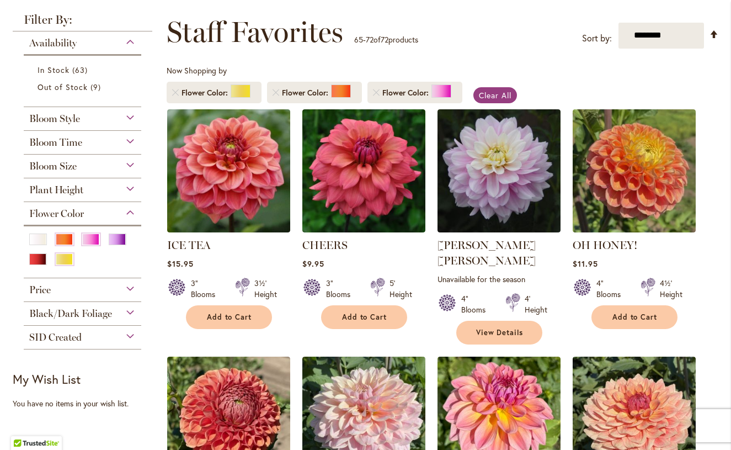
scroll to position [93, 0]
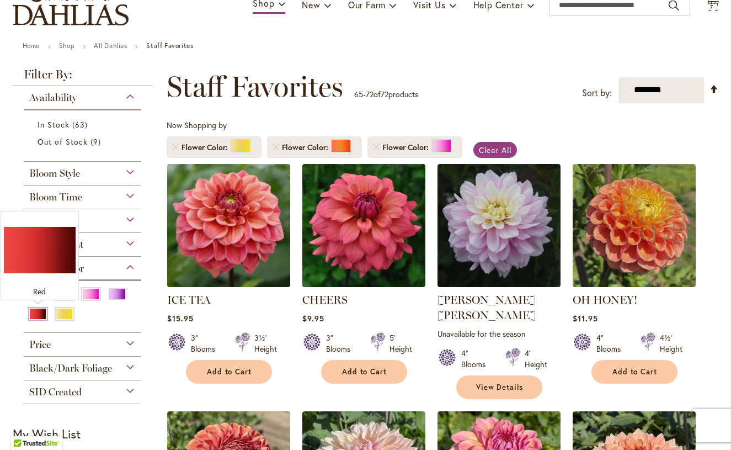
click at [42, 314] on div "Red" at bounding box center [38, 314] width 18 height 12
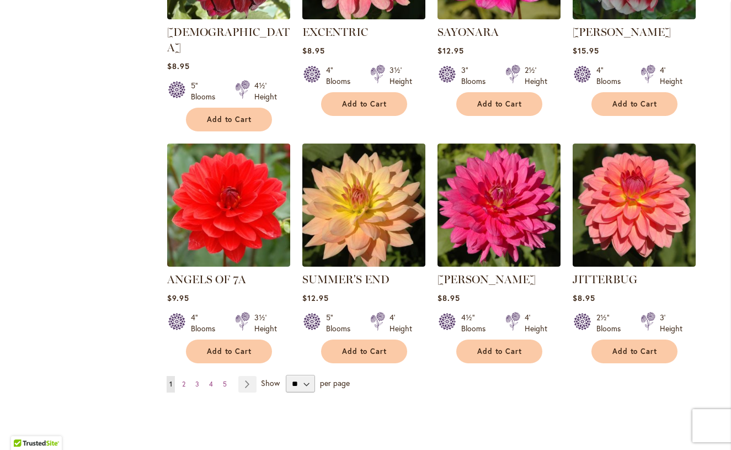
scroll to position [845, 0]
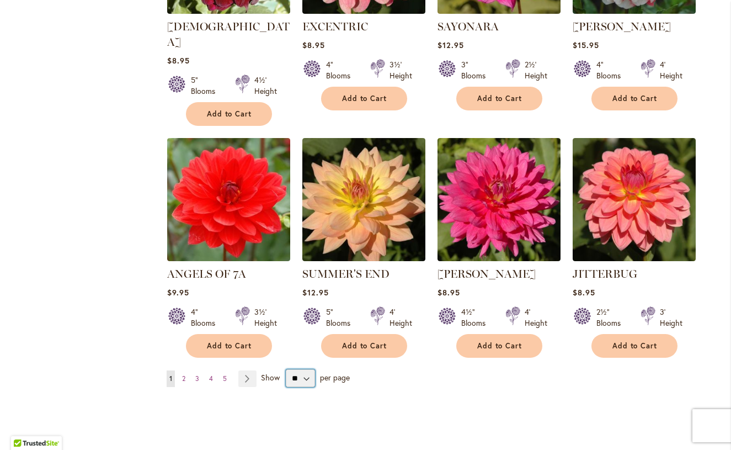
select select "**"
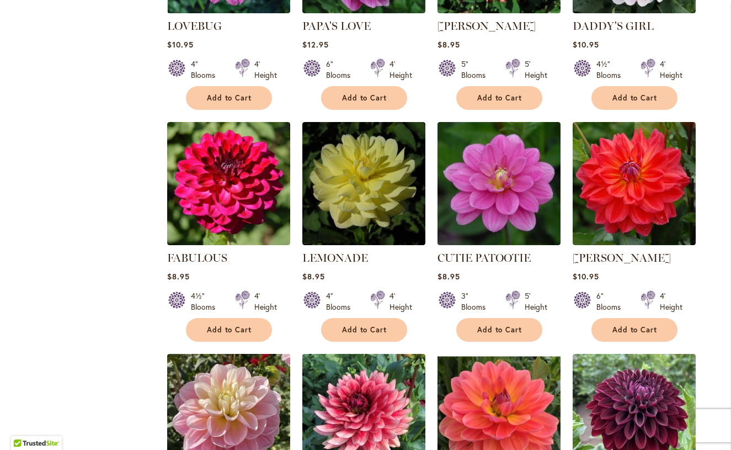
scroll to position [2538, 0]
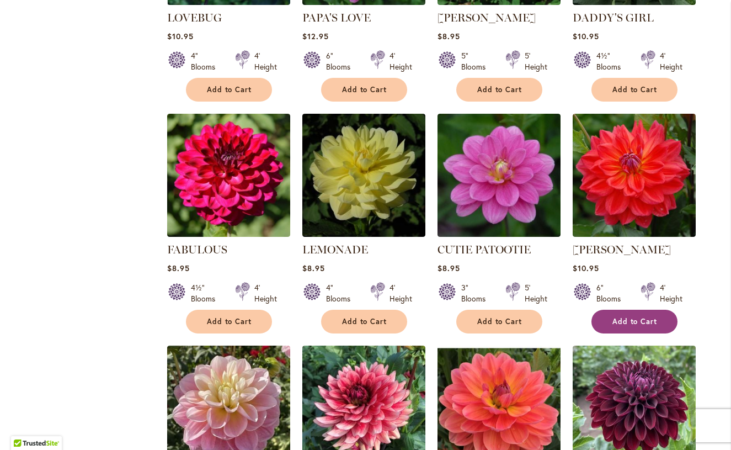
click at [647, 317] on span "Add to Cart" at bounding box center [634, 321] width 45 height 9
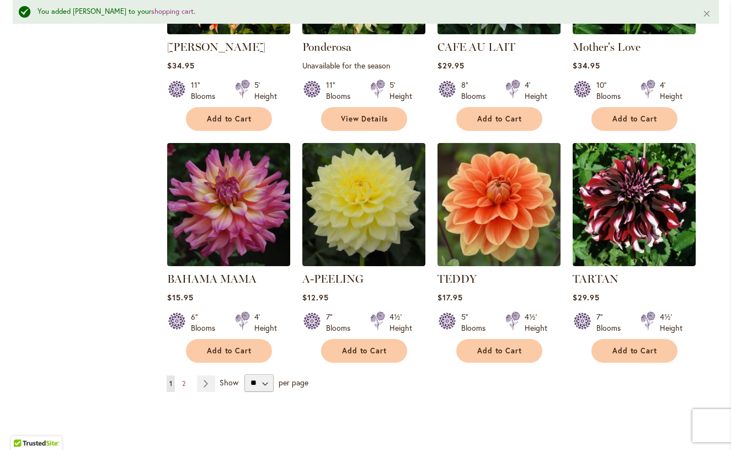
scroll to position [3740, 0]
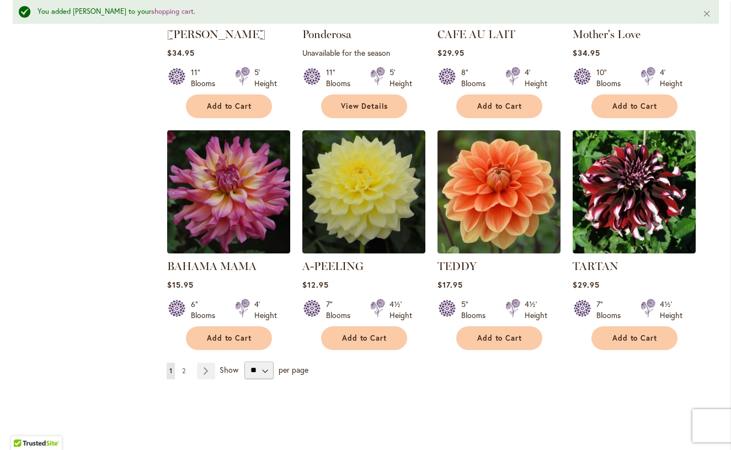
click at [184, 366] on span "2" at bounding box center [183, 370] width 3 height 8
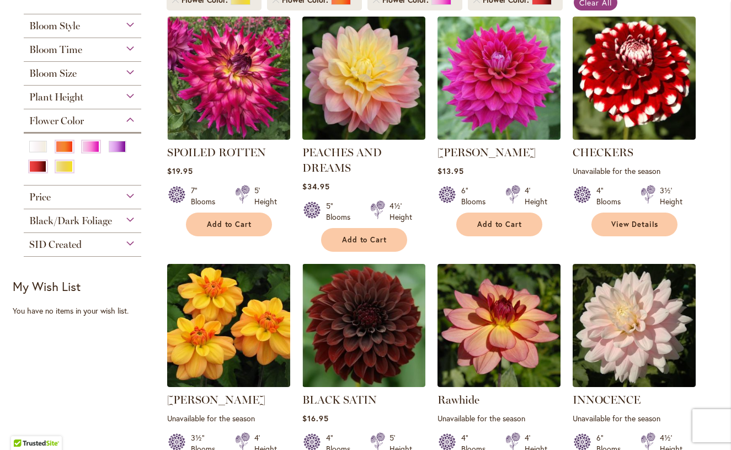
scroll to position [220, 0]
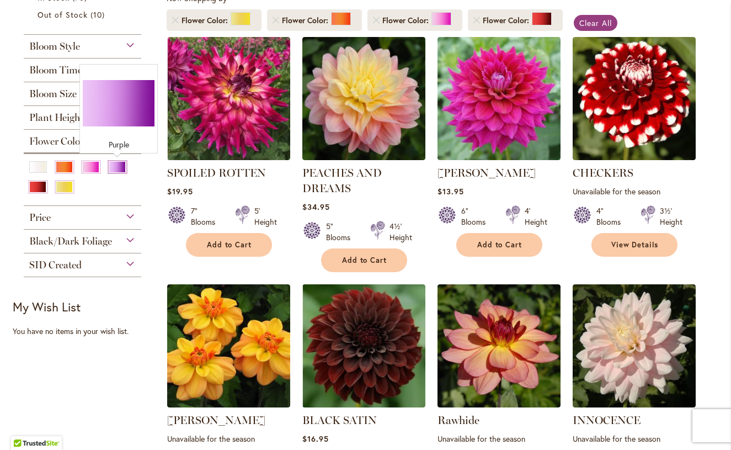
click at [119, 169] on div "Purple" at bounding box center [118, 167] width 18 height 12
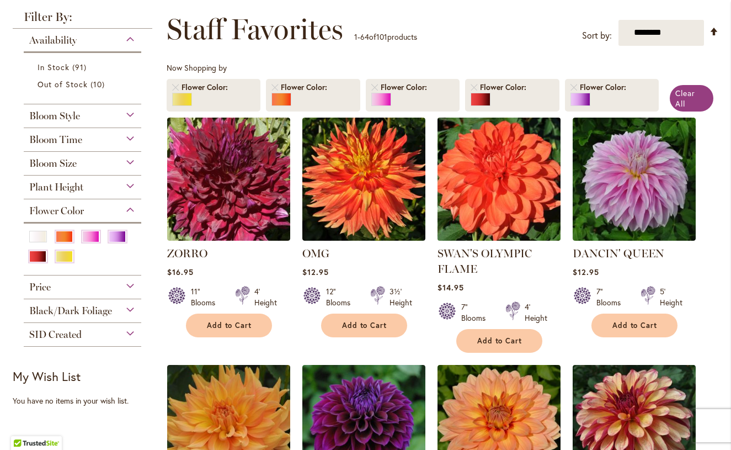
scroll to position [153, 0]
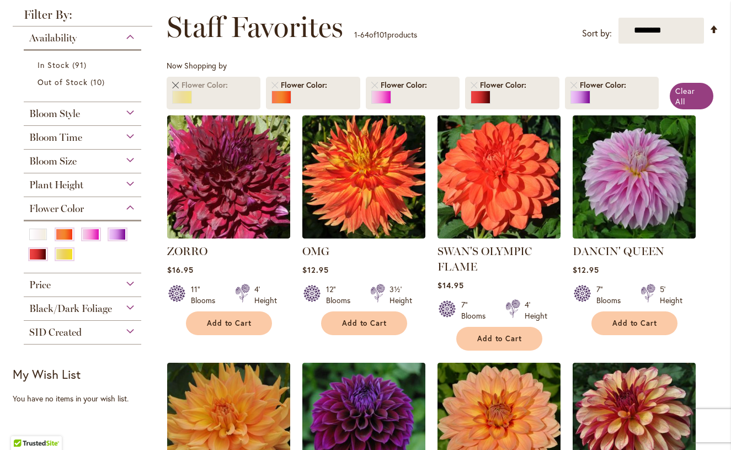
click at [178, 87] on link "Remove Flower Color Yellow" at bounding box center [175, 85] width 7 height 7
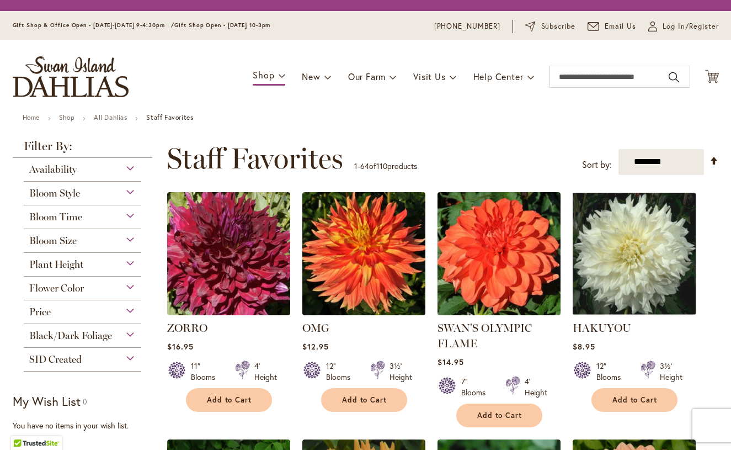
scroll to position [205, 0]
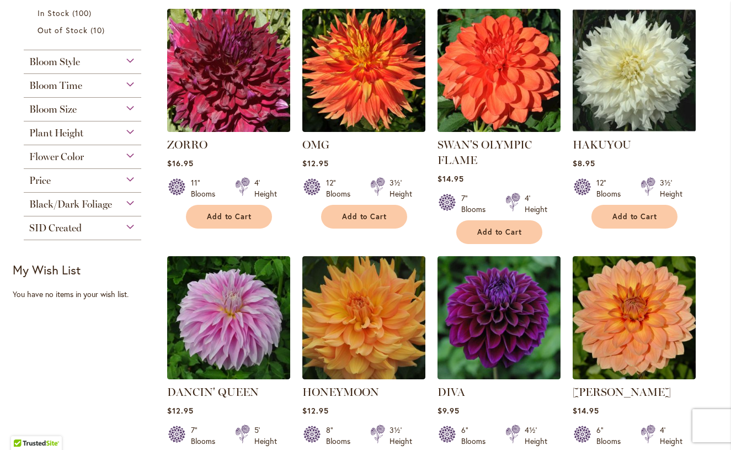
click at [130, 160] on div "Flower Color" at bounding box center [83, 154] width 118 height 18
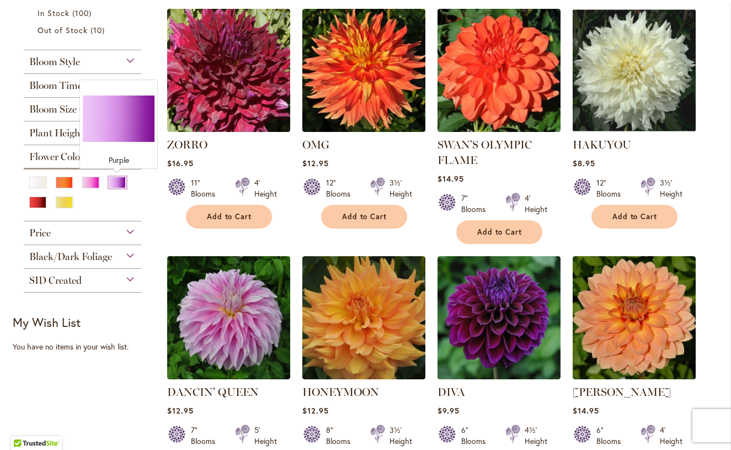
click at [111, 182] on div "Purple" at bounding box center [118, 183] width 18 height 12
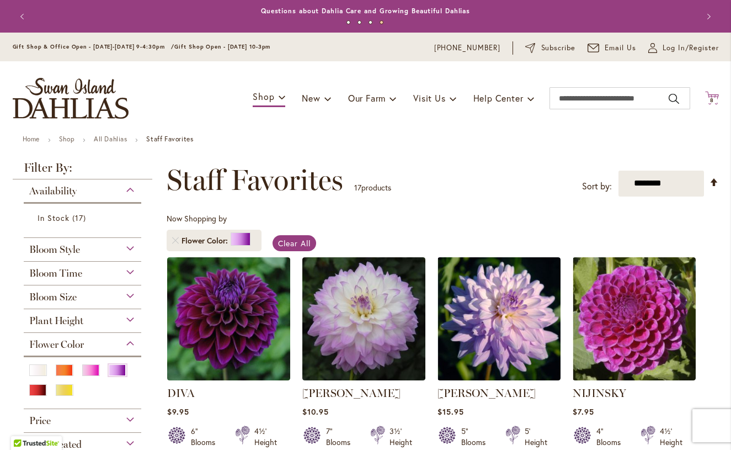
click at [710, 101] on span "8" at bounding box center [712, 100] width 4 height 7
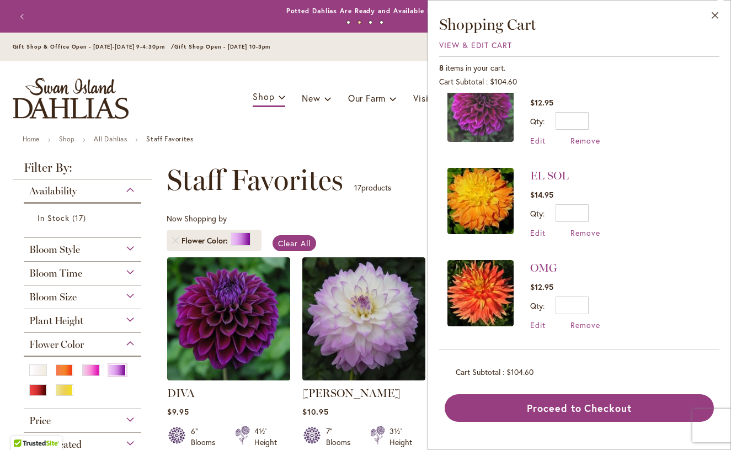
scroll to position [486, 0]
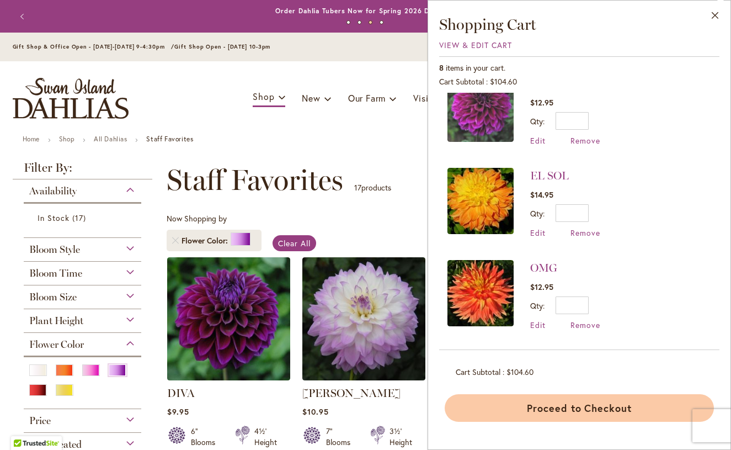
click at [557, 406] on button "Proceed to Checkout" at bounding box center [579, 408] width 269 height 28
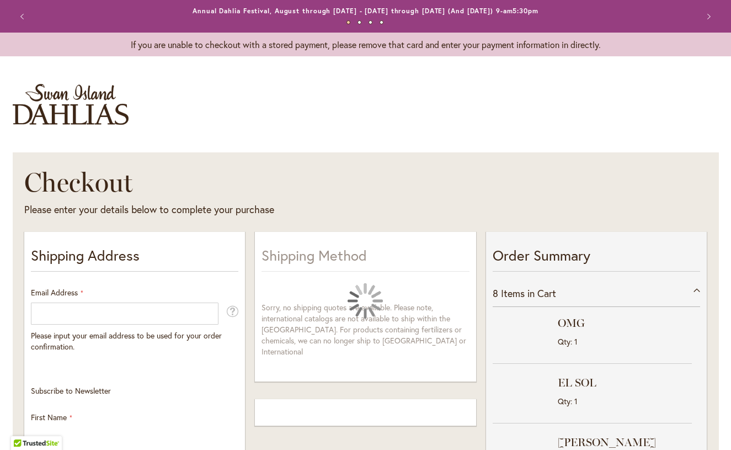
select select "**"
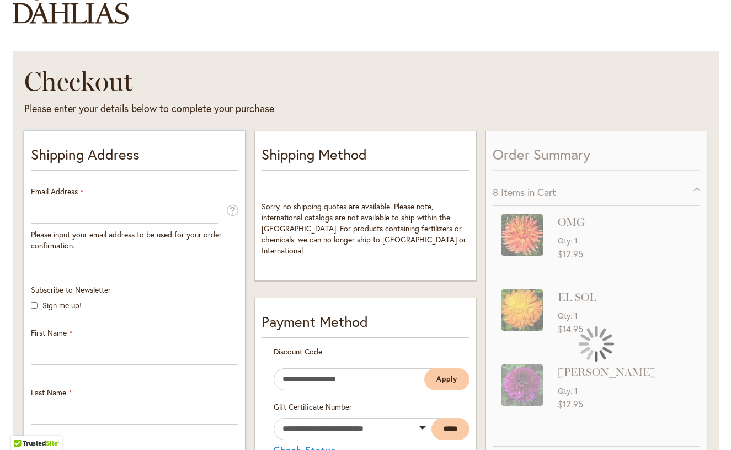
scroll to position [106, 0]
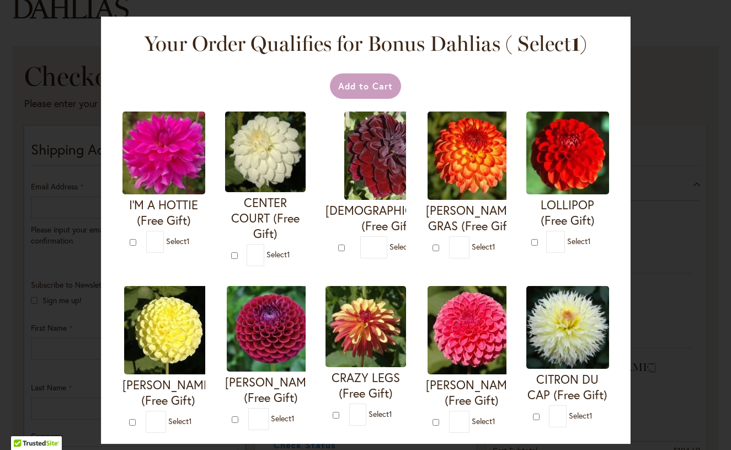
click at [135, 209] on h4 "I'M A HOTTIE (Free Gift)" at bounding box center [163, 212] width 83 height 31
click at [253, 89] on div "Add to Cart" at bounding box center [366, 85] width 490 height 25
type input "*"
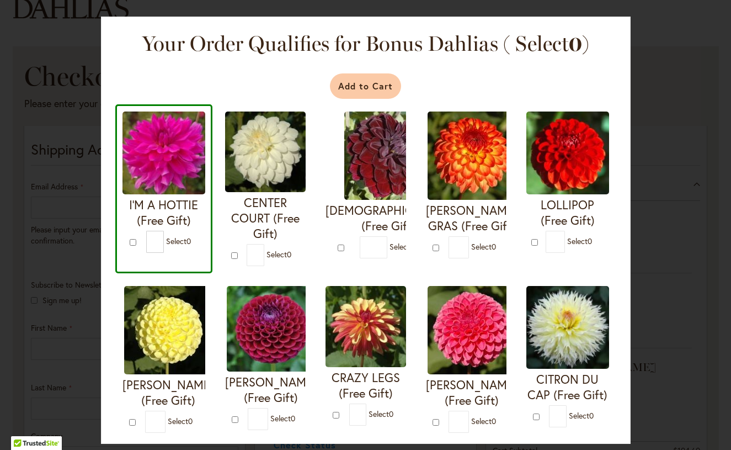
click at [371, 90] on button "Add to Cart" at bounding box center [365, 85] width 71 height 25
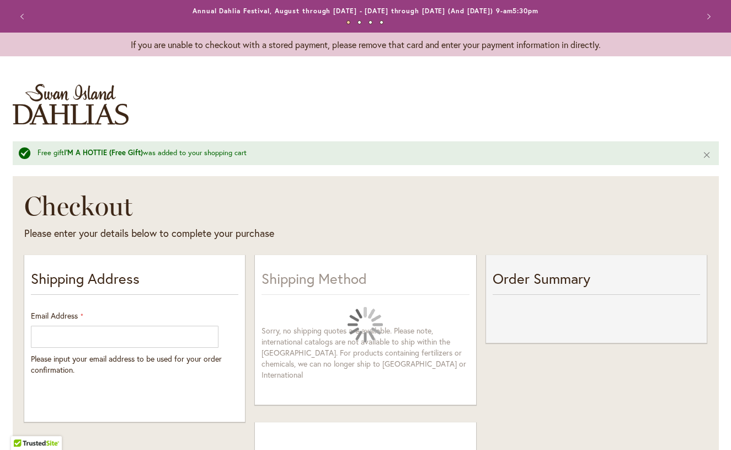
select select "**"
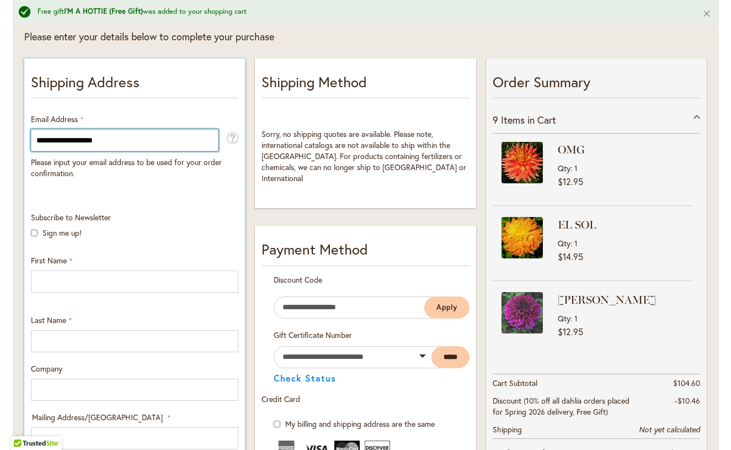
type input "**********"
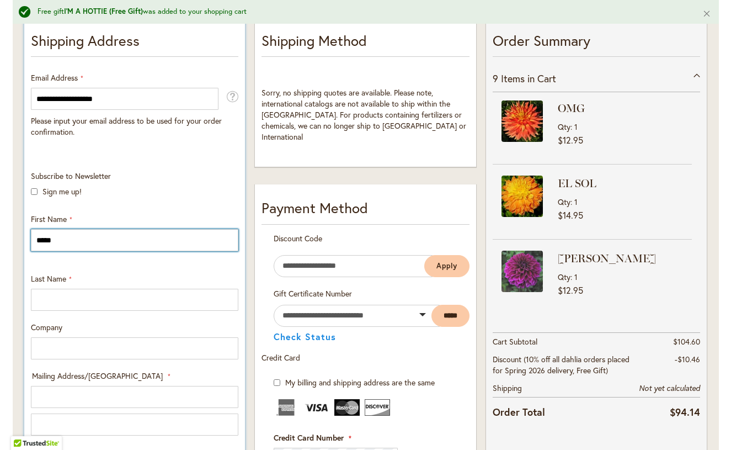
type input "*****"
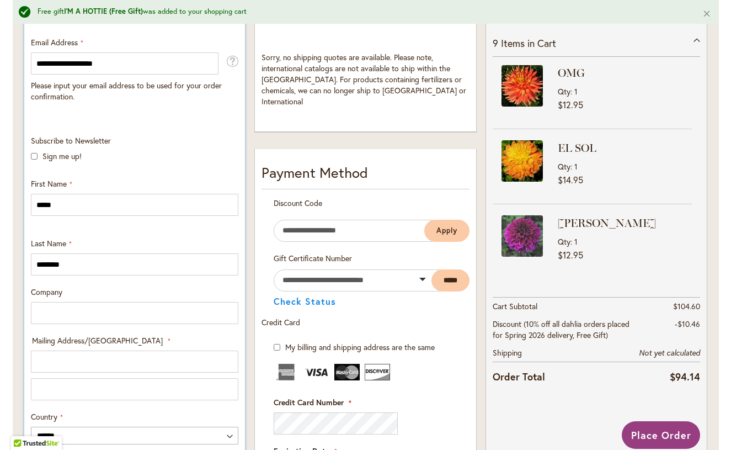
scroll to position [297, 0]
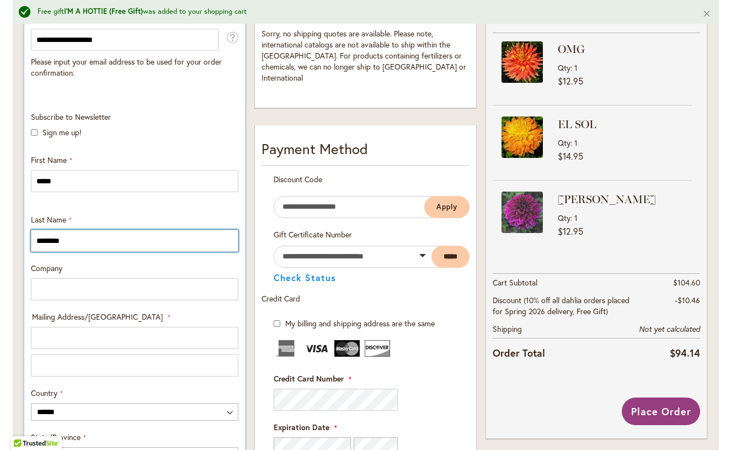
type input "********"
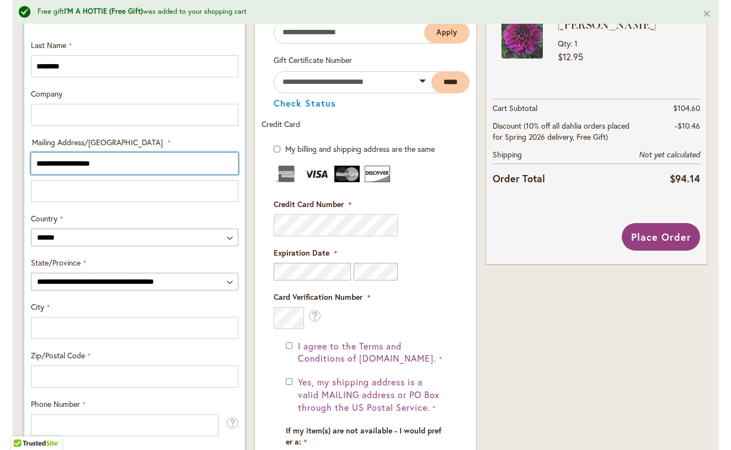
scroll to position [474, 0]
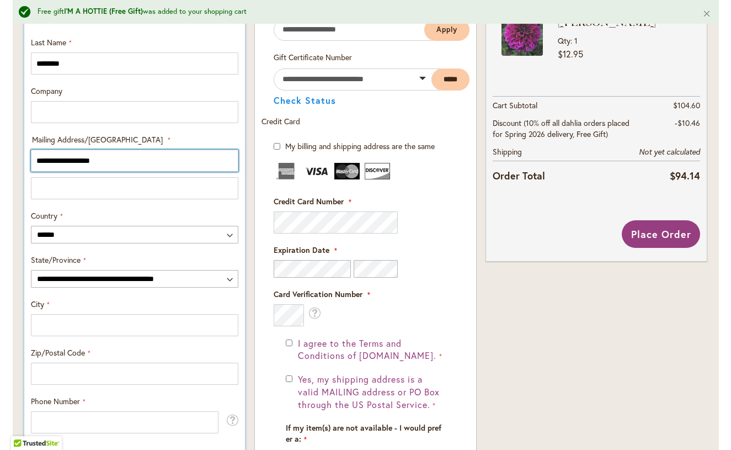
type input "**********"
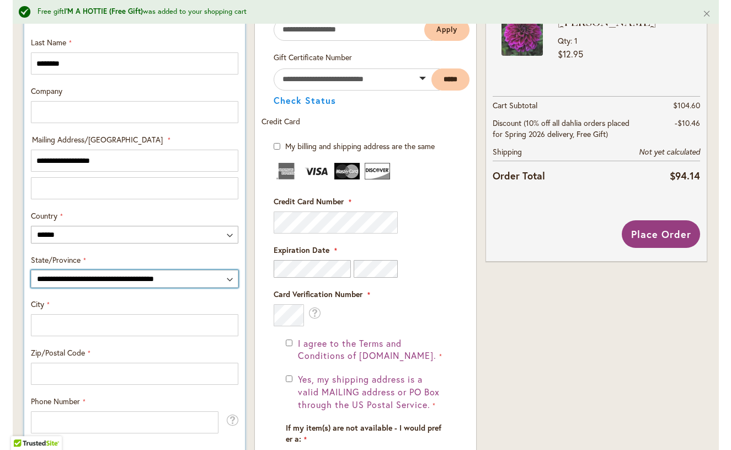
select select "**"
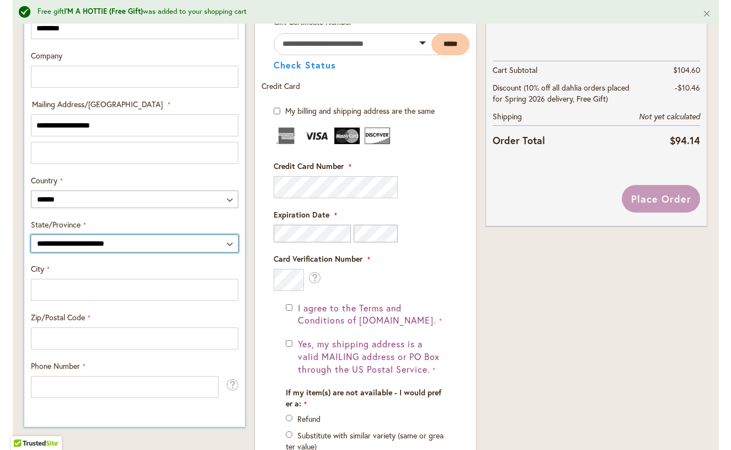
scroll to position [529, 0]
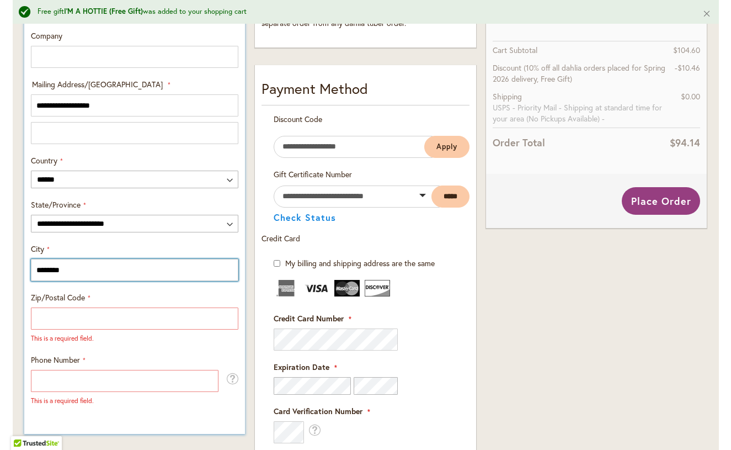
type input "********"
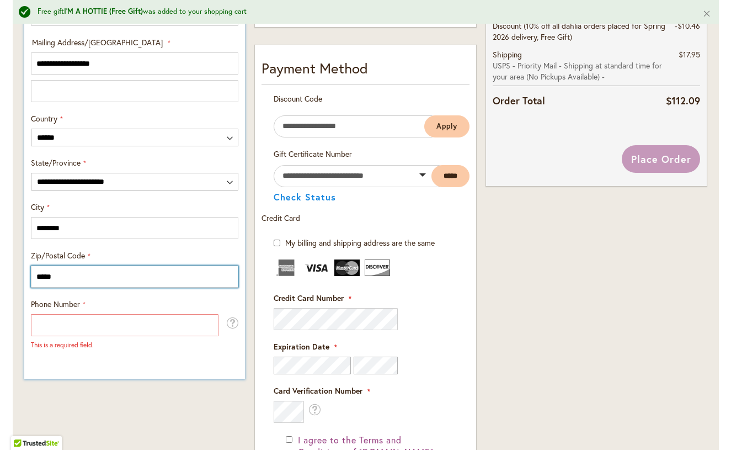
scroll to position [580, 0]
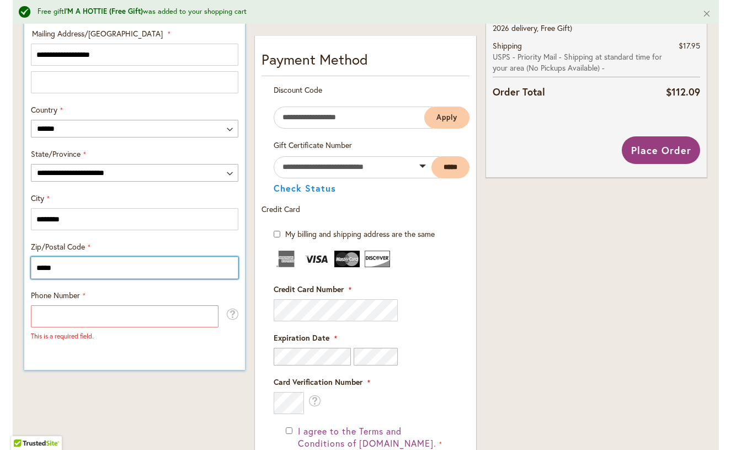
type input "*****"
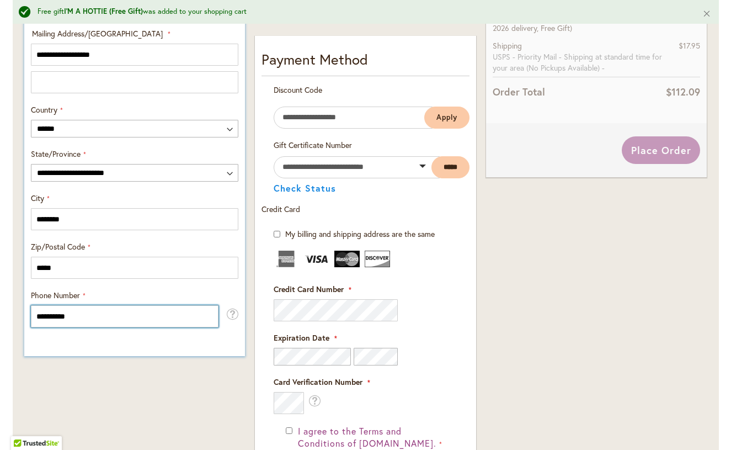
type input "**********"
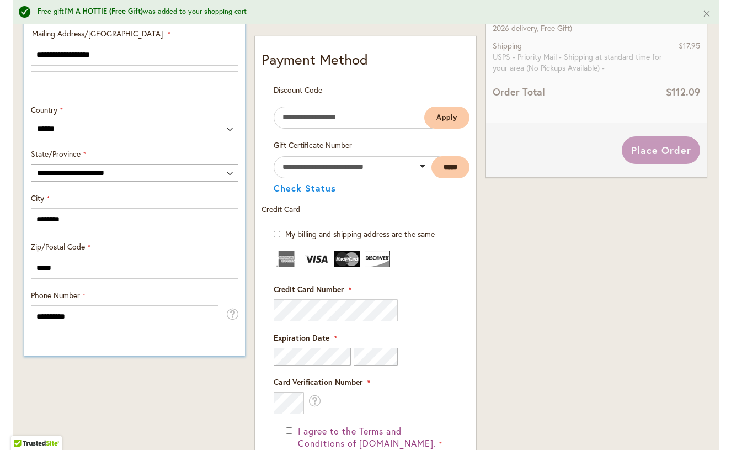
click at [89, 344] on div "**********" at bounding box center [134, 15] width 221 height 681
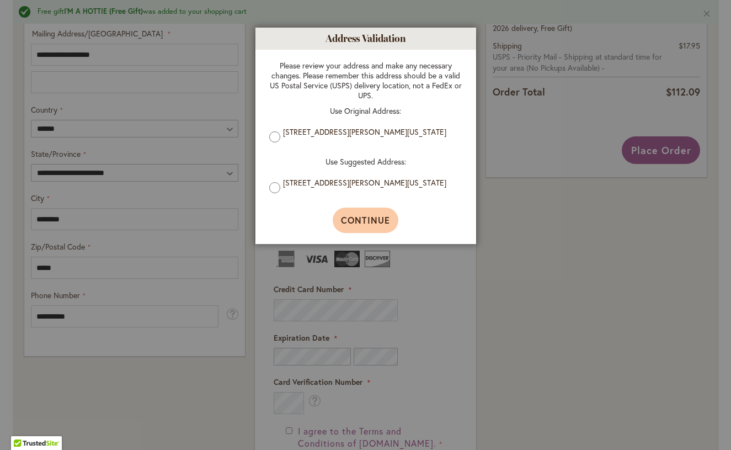
click at [353, 217] on span "Continue" at bounding box center [365, 220] width 49 height 12
type input "**********"
type input "********"
type input "**********"
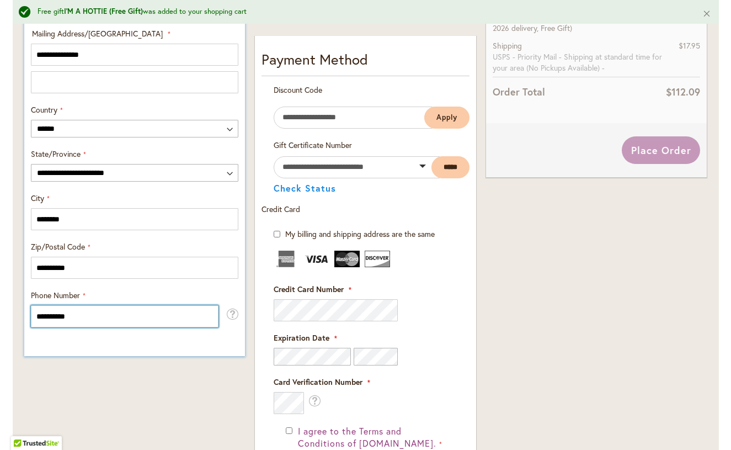
click at [50, 315] on input "**********" at bounding box center [125, 316] width 188 height 22
click at [66, 316] on input "**********" at bounding box center [125, 316] width 188 height 22
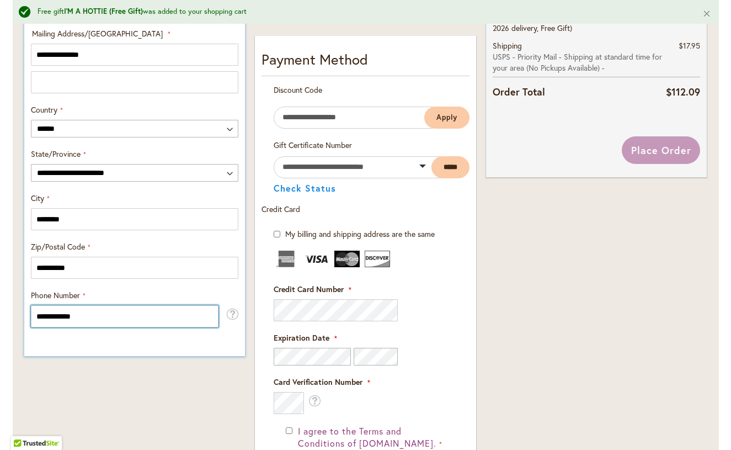
type input "**********"
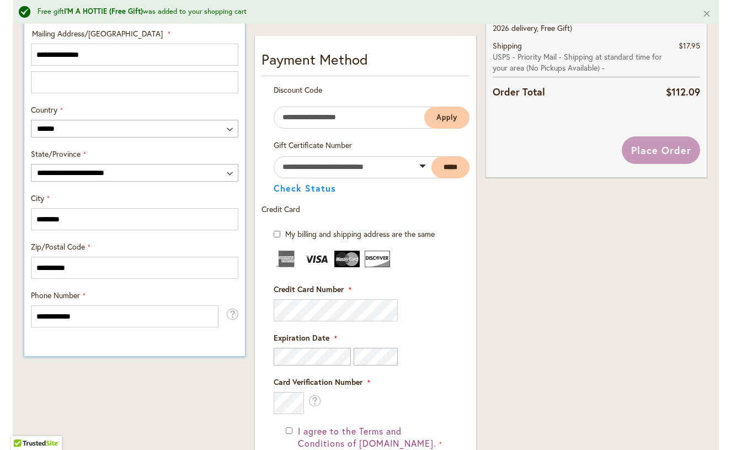
click at [92, 342] on div "**********" at bounding box center [134, 15] width 221 height 681
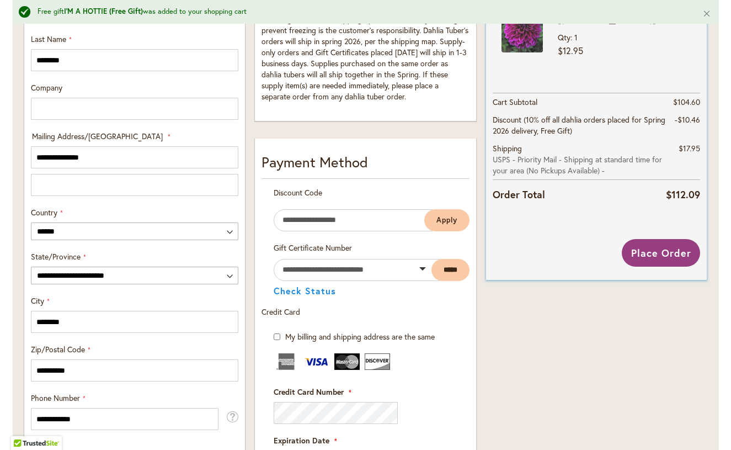
scroll to position [468, 0]
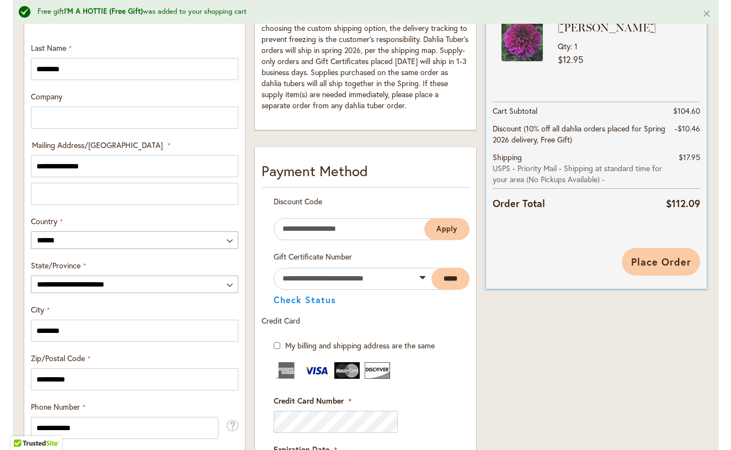
click at [653, 265] on span "Place Order" at bounding box center [661, 261] width 60 height 13
